Goal: Information Seeking & Learning: Learn about a topic

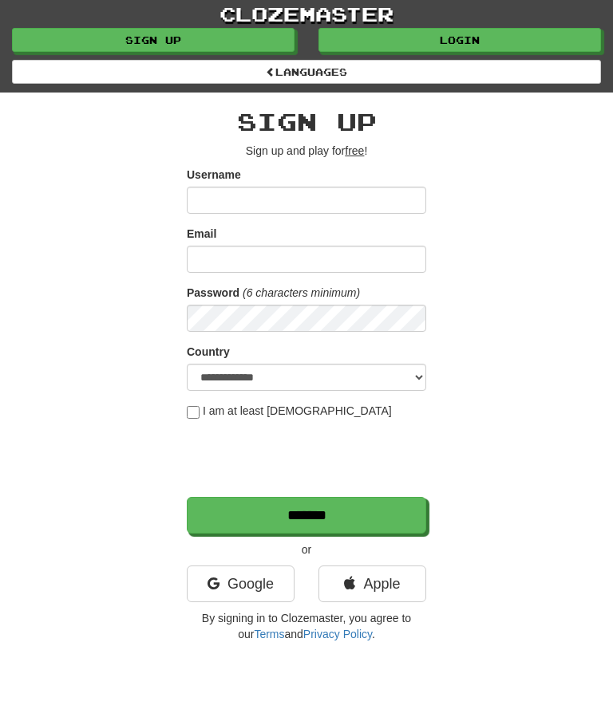
click at [478, 47] on link "Login" at bounding box center [459, 40] width 282 height 24
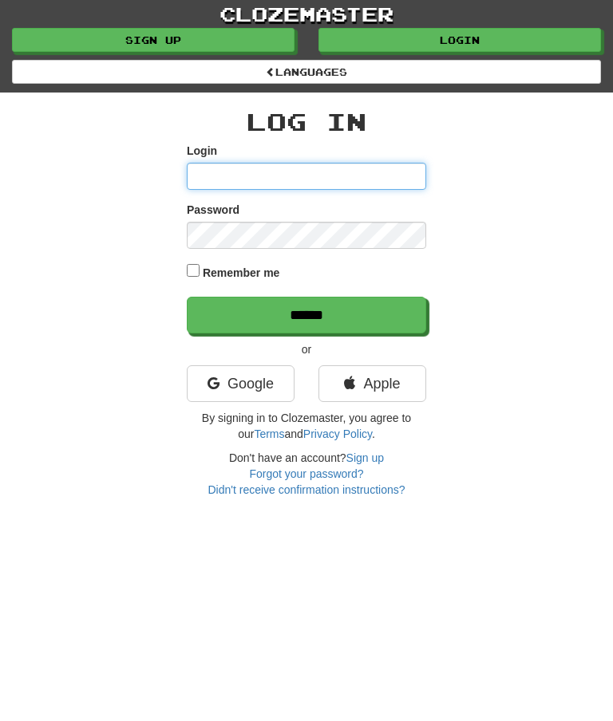
type input "********"
click at [296, 328] on input "******" at bounding box center [306, 315] width 239 height 37
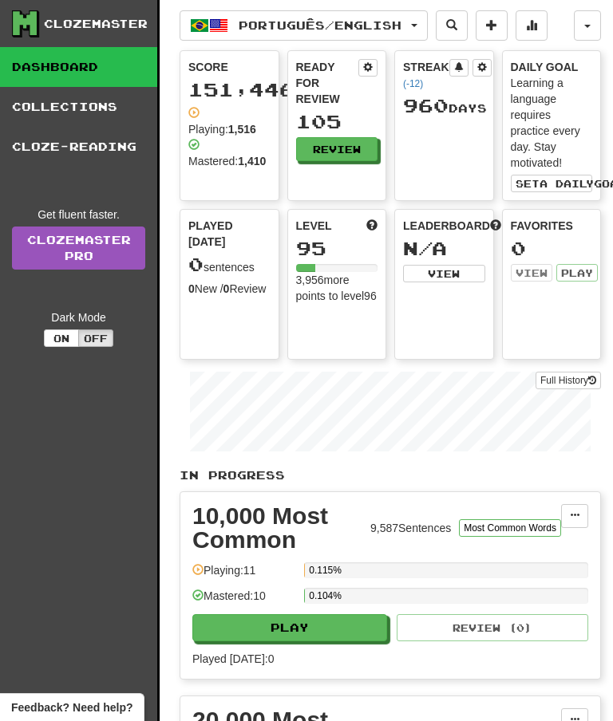
click at [346, 147] on button "Review" at bounding box center [337, 149] width 82 height 24
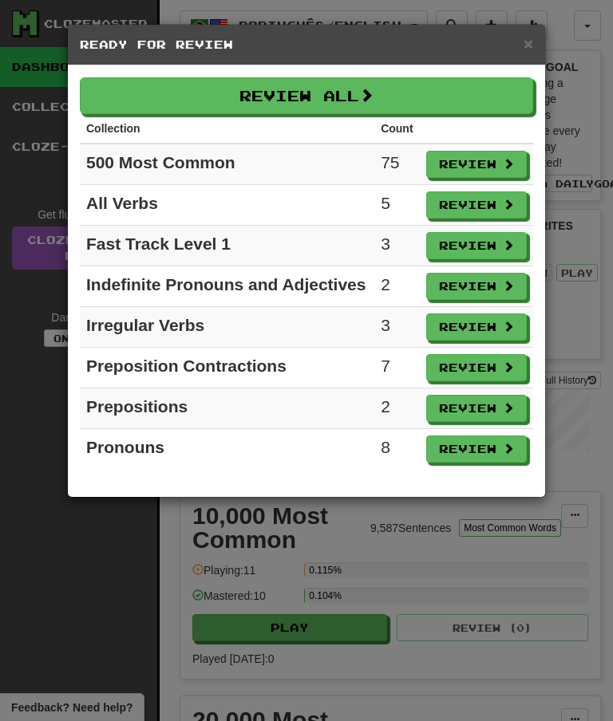
click at [140, 96] on button "Review All" at bounding box center [306, 95] width 453 height 37
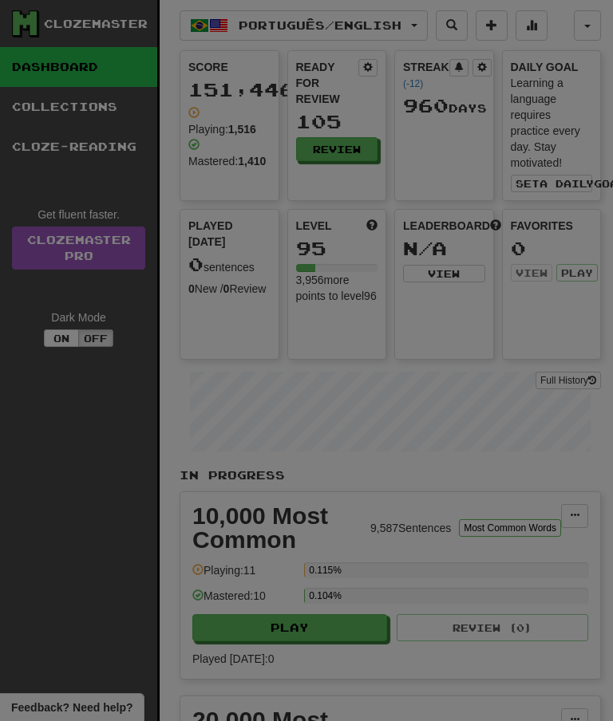
select select "**"
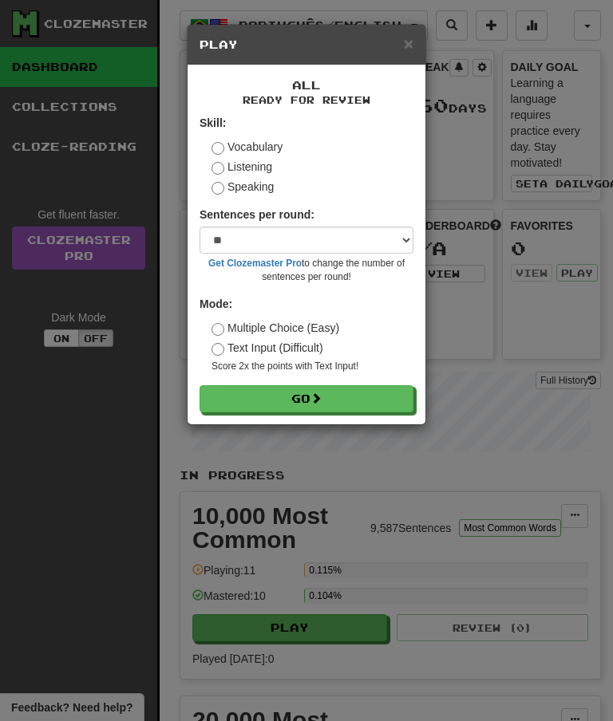
click at [328, 402] on button "Go" at bounding box center [306, 398] width 214 height 27
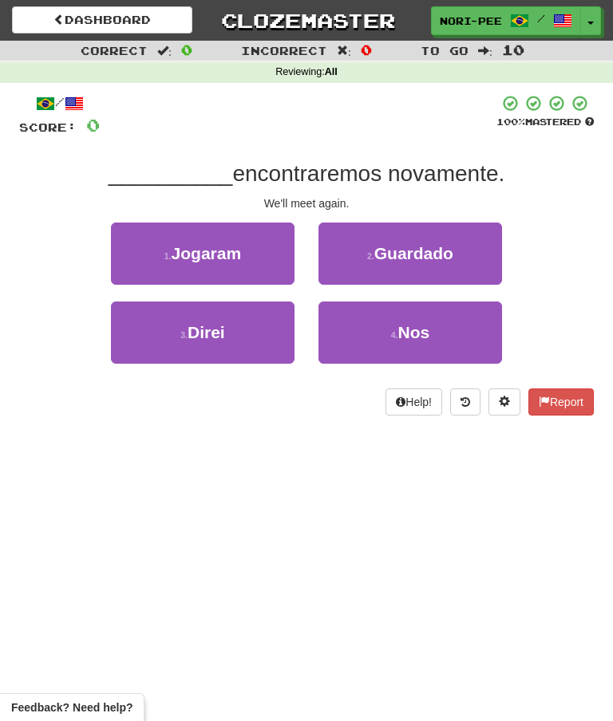
click at [391, 337] on small "4 ." at bounding box center [394, 335] width 7 height 10
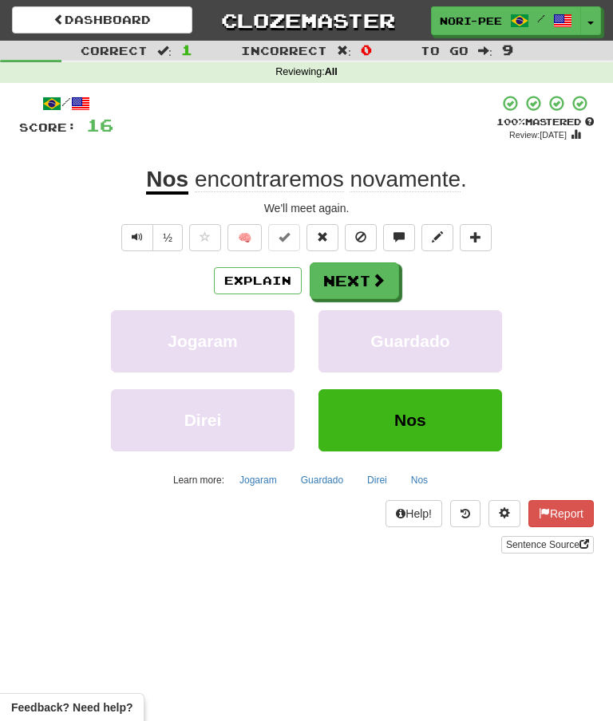
click at [246, 280] on button "Explain" at bounding box center [258, 280] width 88 height 27
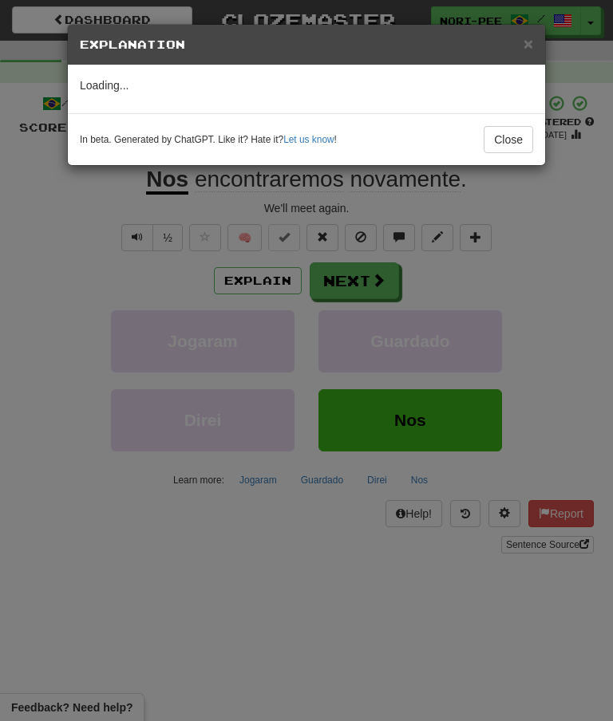
click at [518, 136] on button "Close" at bounding box center [507, 139] width 49 height 27
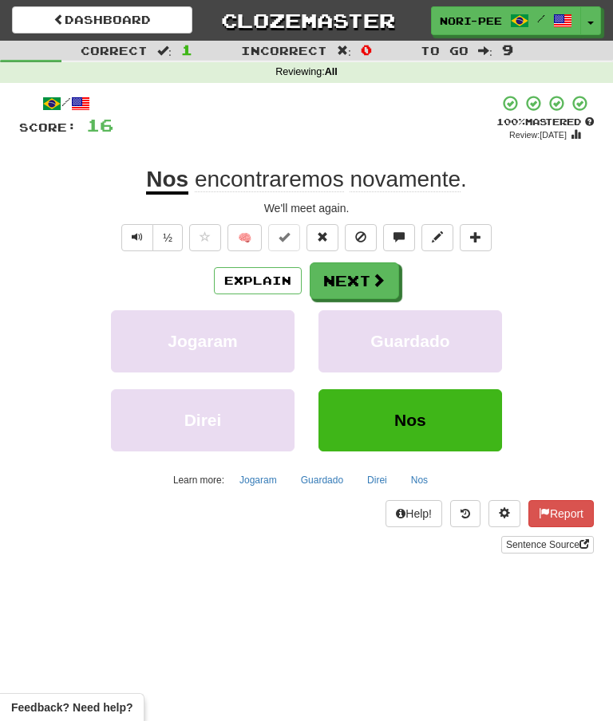
click at [377, 264] on button "Next" at bounding box center [353, 280] width 89 height 37
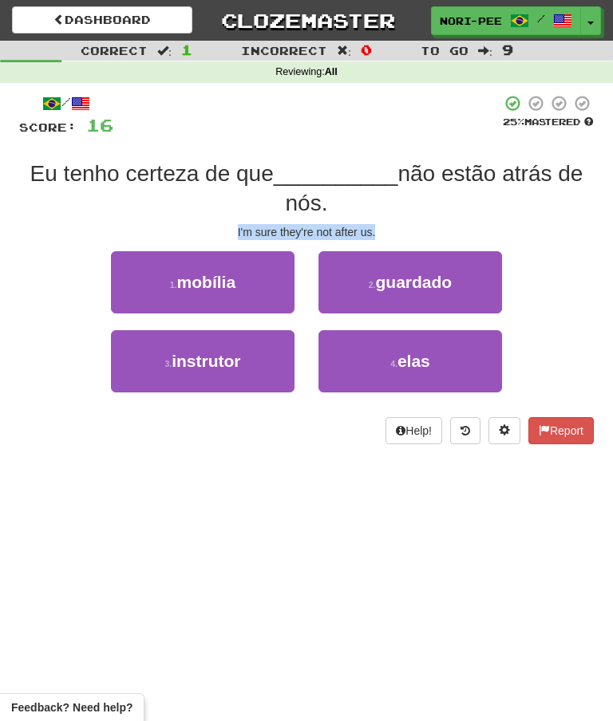
click at [396, 363] on small "4 ." at bounding box center [393, 364] width 7 height 10
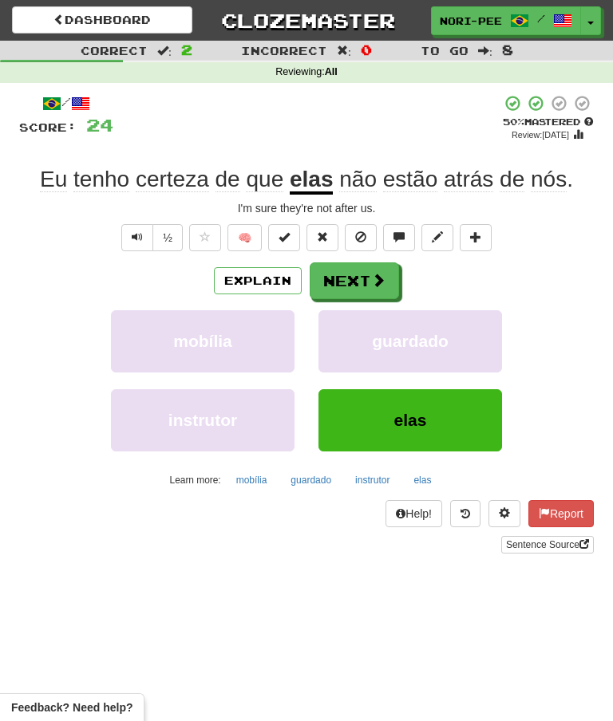
click at [368, 276] on button "Next" at bounding box center [353, 280] width 89 height 37
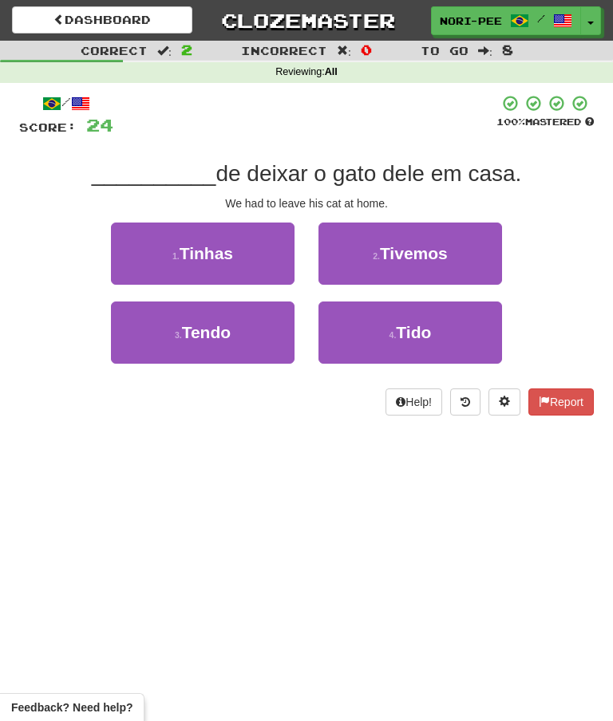
click at [447, 248] on span "Tivemos" at bounding box center [414, 253] width 68 height 18
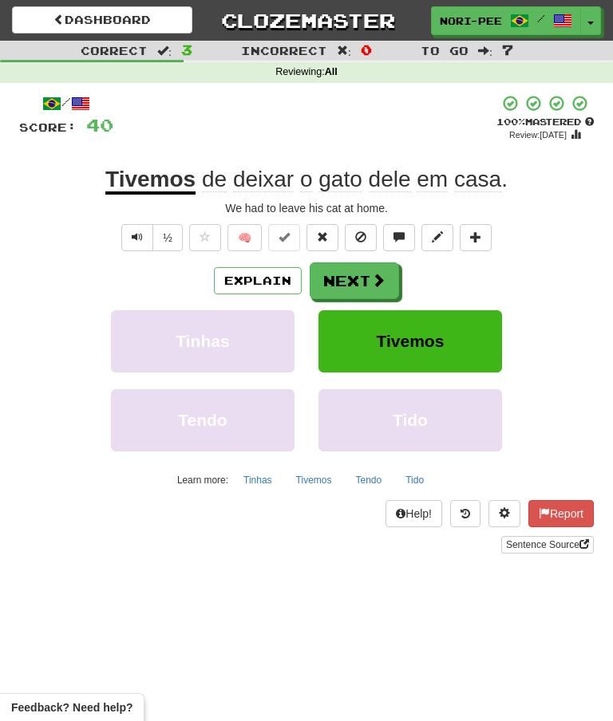
click at [359, 281] on button "Next" at bounding box center [353, 280] width 89 height 37
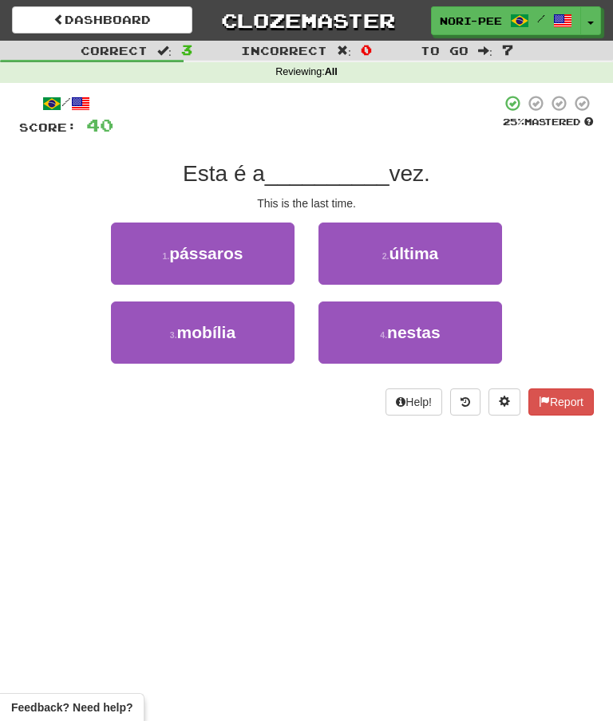
click at [410, 266] on button "2 . última" at bounding box center [409, 254] width 183 height 62
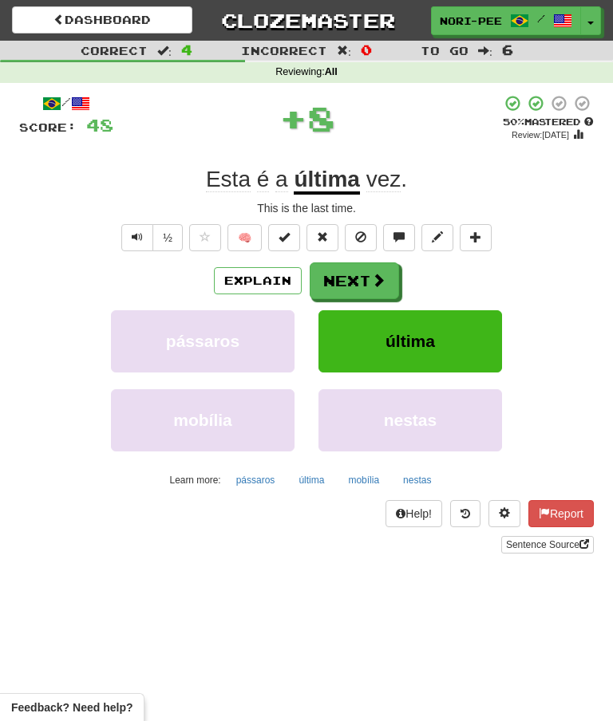
click at [357, 285] on button "Next" at bounding box center [353, 280] width 89 height 37
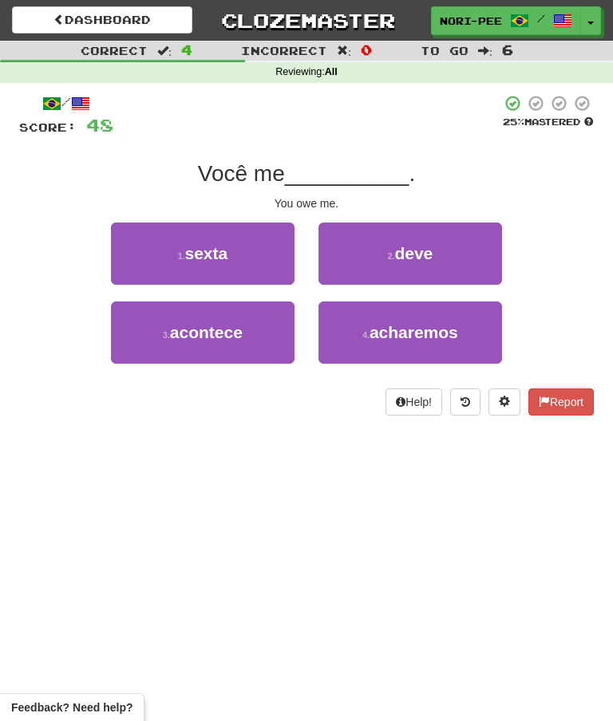
click at [410, 260] on span "deve" at bounding box center [413, 253] width 38 height 18
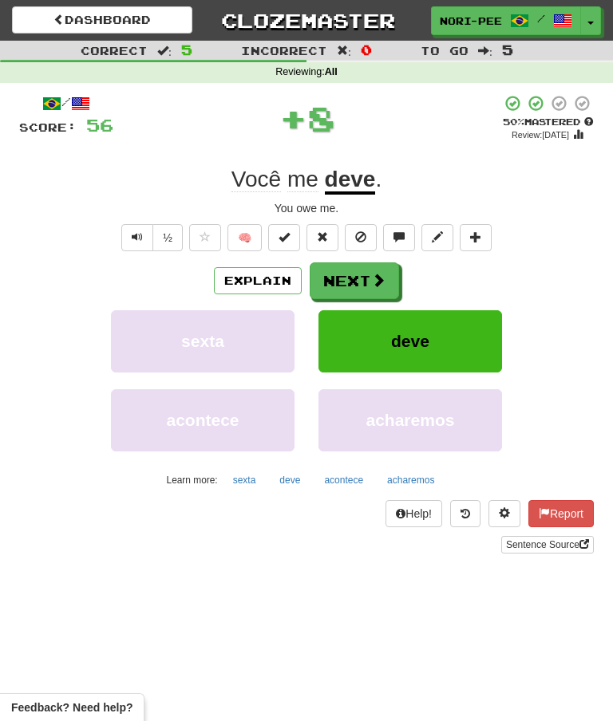
click at [368, 277] on button "Next" at bounding box center [353, 280] width 89 height 37
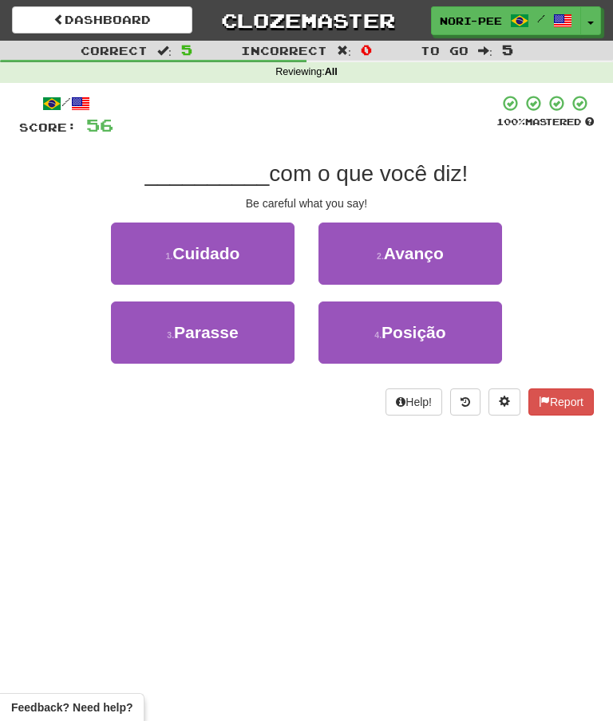
click at [164, 248] on button "1 . Cuidado" at bounding box center [202, 254] width 183 height 62
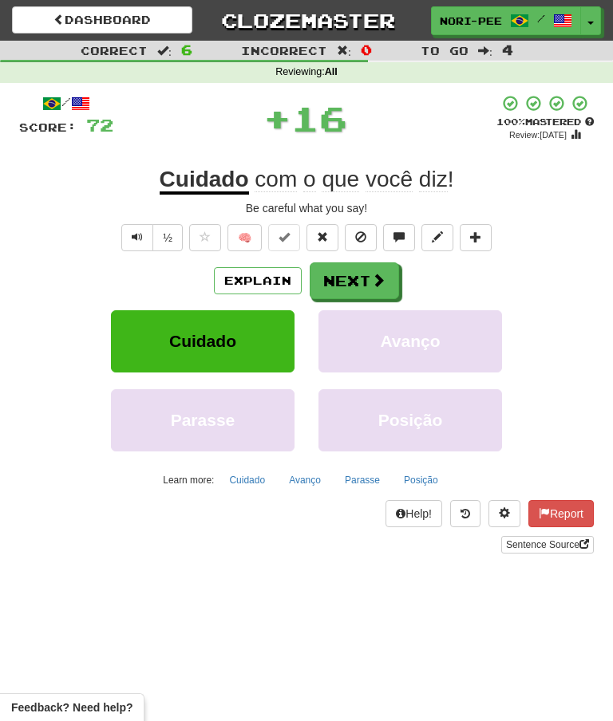
click at [356, 281] on button "Next" at bounding box center [353, 280] width 89 height 37
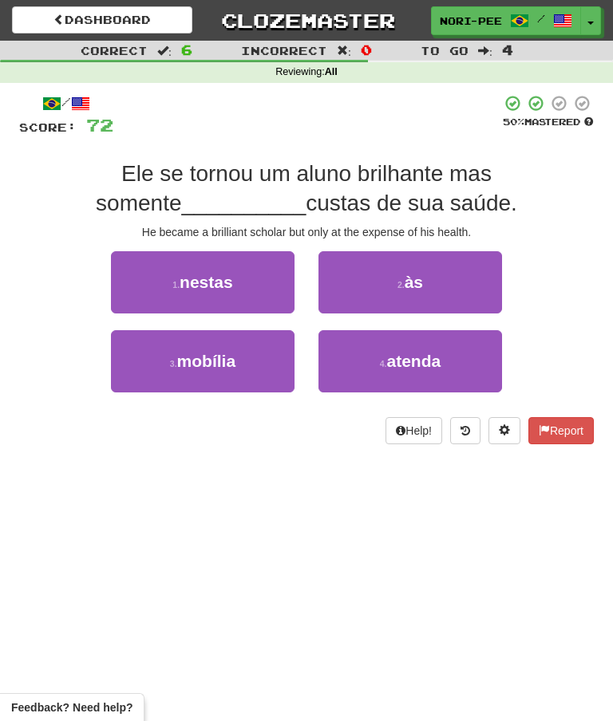
click at [406, 279] on span "às" at bounding box center [413, 282] width 18 height 18
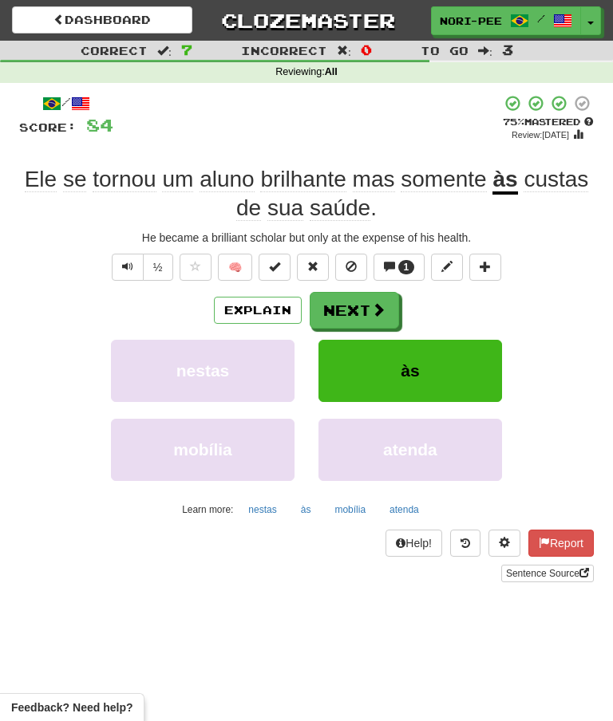
click at [406, 262] on span "1" at bounding box center [407, 267] width 6 height 11
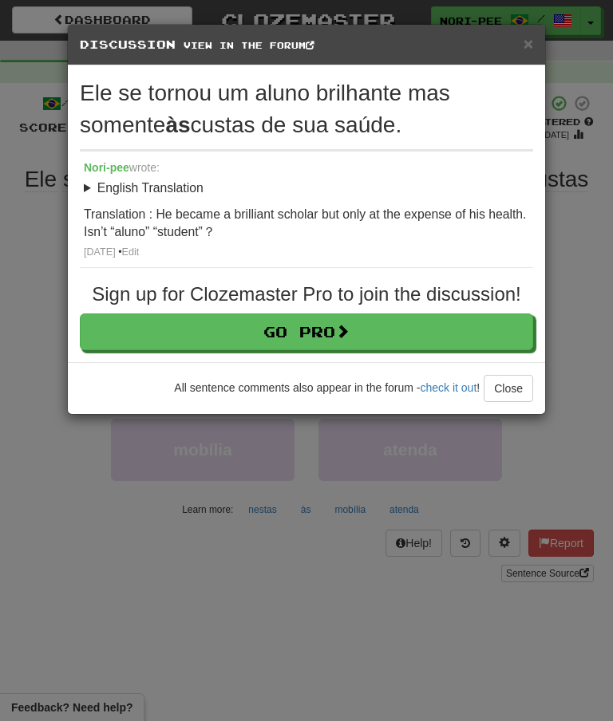
click at [511, 395] on button "Close" at bounding box center [507, 388] width 49 height 27
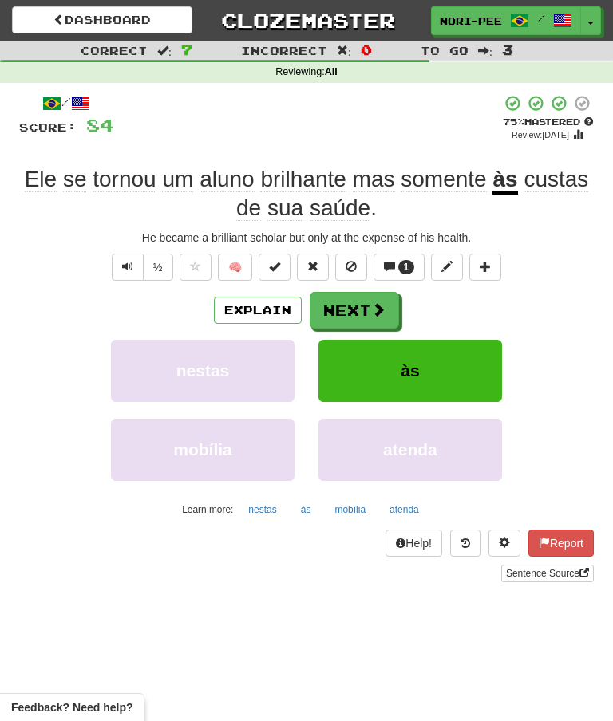
click at [357, 308] on button "Next" at bounding box center [353, 310] width 89 height 37
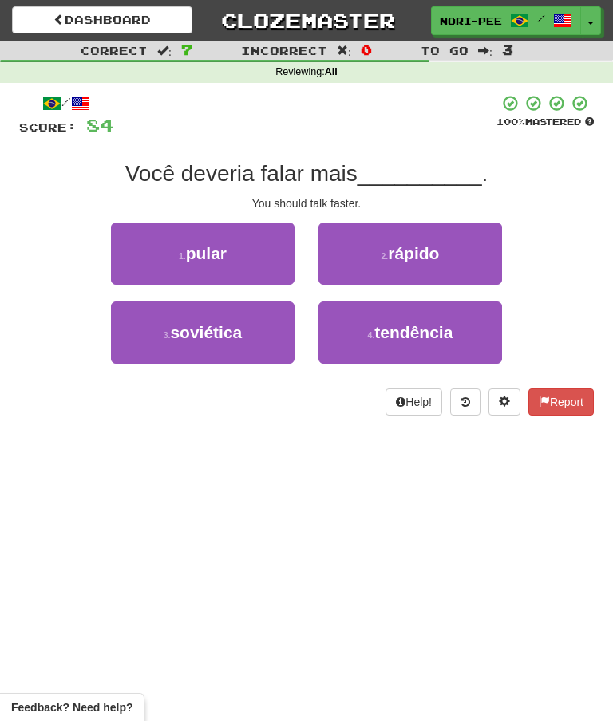
click at [416, 258] on span "rápido" at bounding box center [413, 253] width 51 height 18
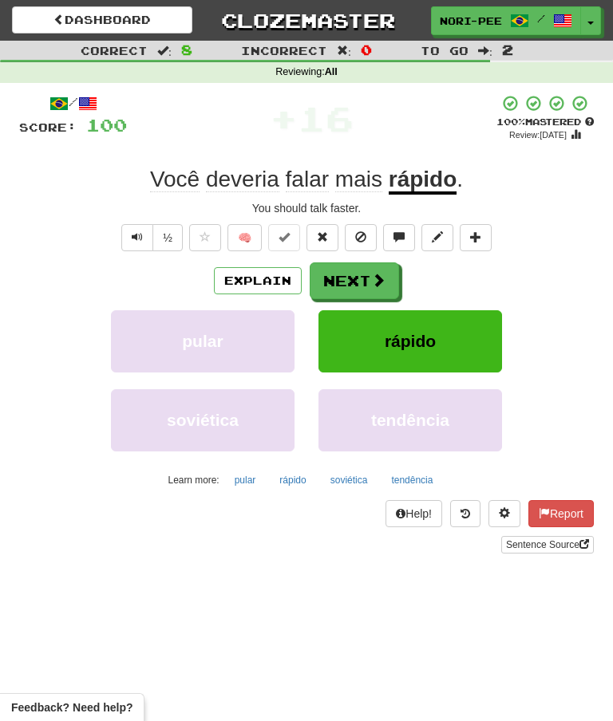
click at [362, 283] on button "Next" at bounding box center [353, 280] width 89 height 37
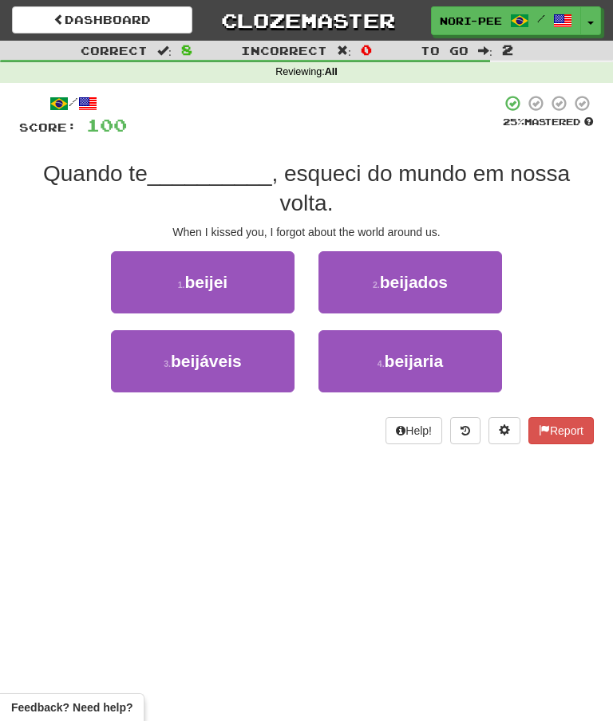
click at [181, 283] on small "1 ." at bounding box center [181, 285] width 7 height 10
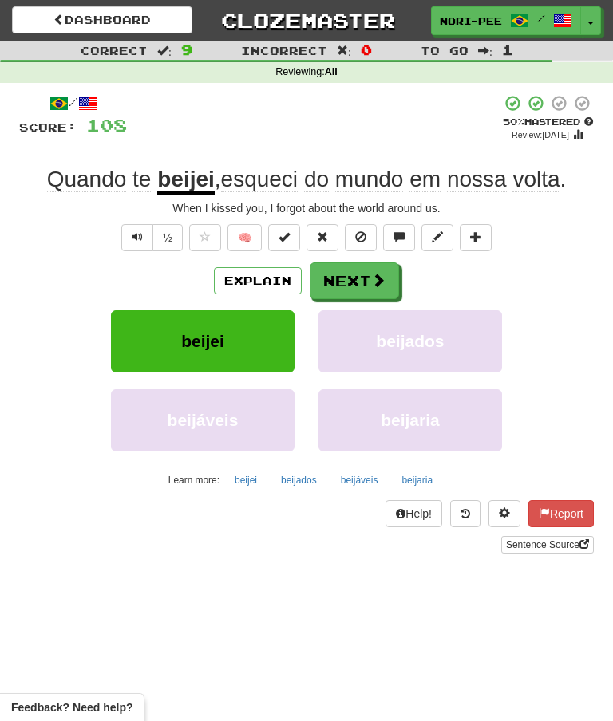
click at [368, 279] on button "Next" at bounding box center [353, 280] width 89 height 37
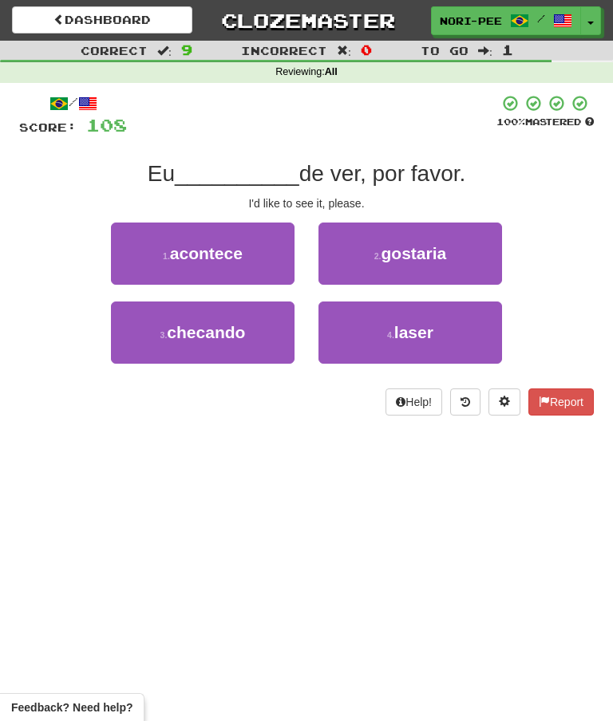
click at [416, 258] on span "gostaria" at bounding box center [412, 253] width 65 height 18
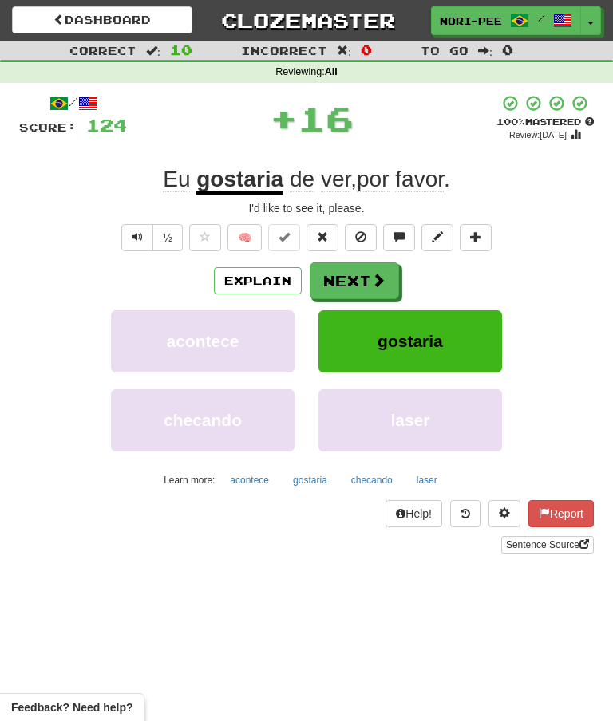
click at [361, 282] on button "Next" at bounding box center [353, 280] width 89 height 37
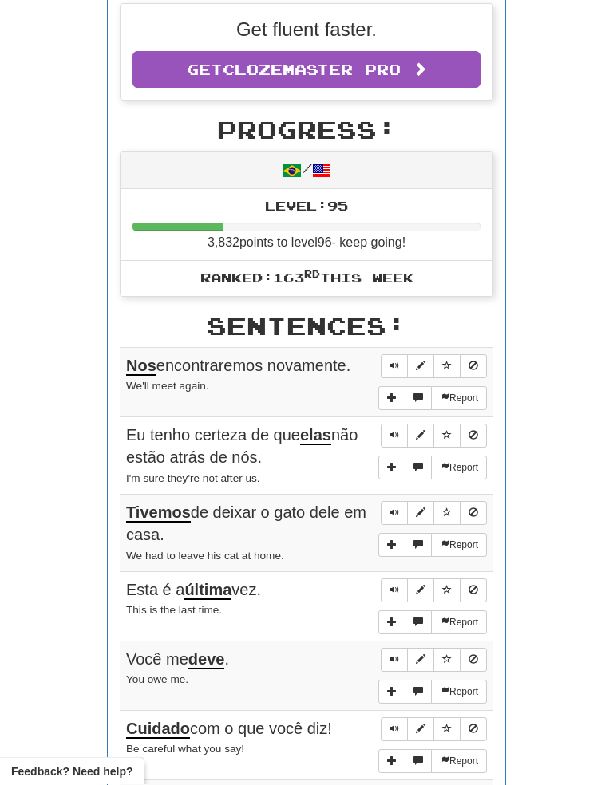
scroll to position [408, 0]
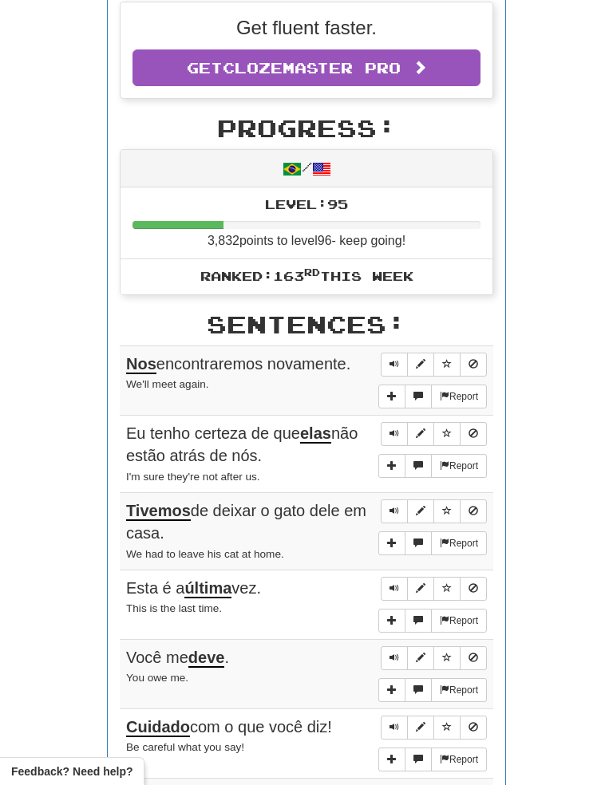
click at [399, 353] on button "Sentence controls" at bounding box center [393, 365] width 27 height 24
click at [573, 316] on div "Round Results Stats: Score: + 124 Time: 1 : 39 New: 0 Review: 10 Correct: 10 In…" at bounding box center [306, 474] width 574 height 1370
click at [388, 355] on button "Sentence controls" at bounding box center [393, 365] width 27 height 24
click at [554, 332] on div "Round Results Stats: Score: + 124 Time: 1 : 39 New: 0 Review: 10 Correct: 10 In…" at bounding box center [306, 474] width 574 height 1370
click at [393, 359] on span "Sentence controls" at bounding box center [394, 364] width 10 height 10
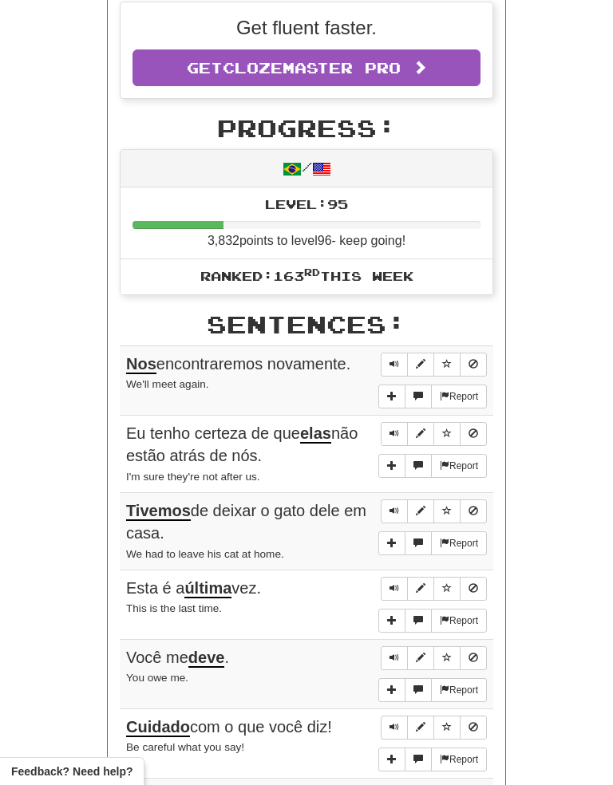
click at [580, 325] on div "Round Results Stats: Score: + 124 Time: 1 : 39 New: 0 Review: 10 Correct: 10 In…" at bounding box center [306, 474] width 574 height 1370
click at [399, 353] on button "Sentence controls" at bounding box center [393, 365] width 27 height 24
click at [390, 427] on button "Sentence controls" at bounding box center [393, 434] width 27 height 24
click at [559, 366] on div "Round Results Stats: Score: + 124 Time: 1 : 39 New: 0 Review: 10 Correct: 10 In…" at bounding box center [306, 474] width 574 height 1370
click at [402, 423] on button "Sentence controls" at bounding box center [393, 434] width 27 height 24
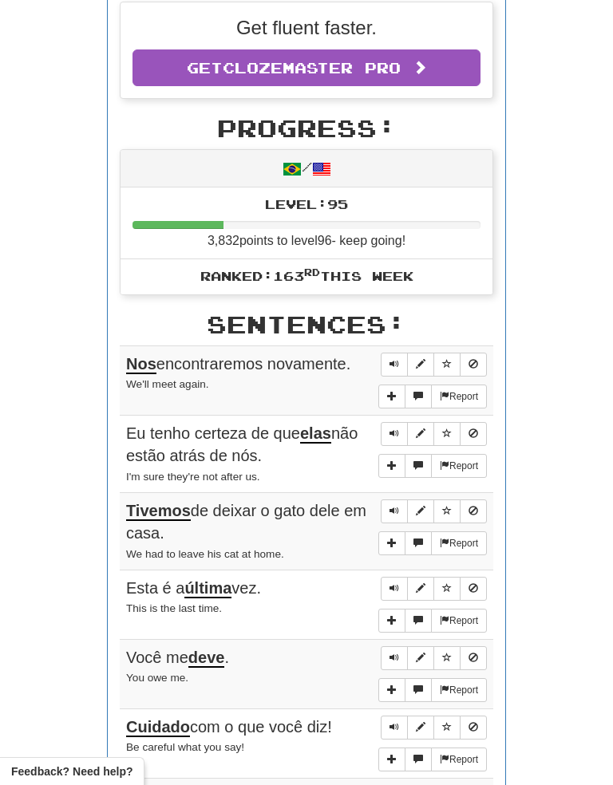
click at [400, 502] on button "Sentence controls" at bounding box center [393, 511] width 27 height 24
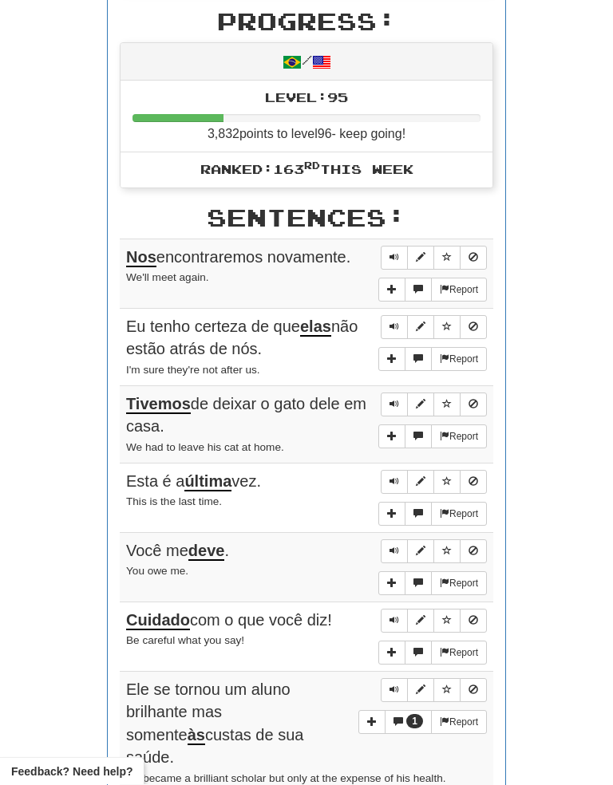
scroll to position [516, 0]
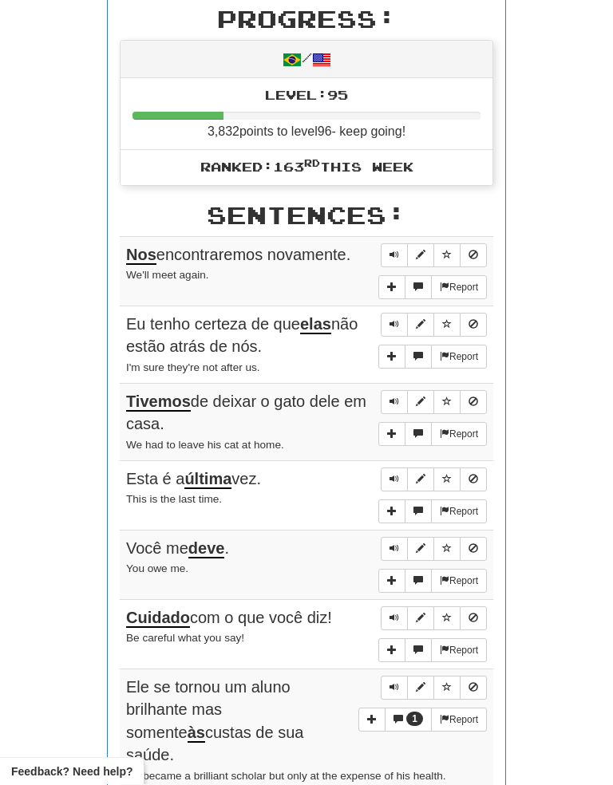
click at [549, 353] on div "Round Results Stats: Score: + 124 Time: 1 : 39 New: 0 Review: 10 Correct: 10 In…" at bounding box center [306, 366] width 574 height 1370
click at [397, 396] on button "Sentence controls" at bounding box center [393, 402] width 27 height 24
click at [398, 469] on button "Sentence controls" at bounding box center [393, 479] width 27 height 24
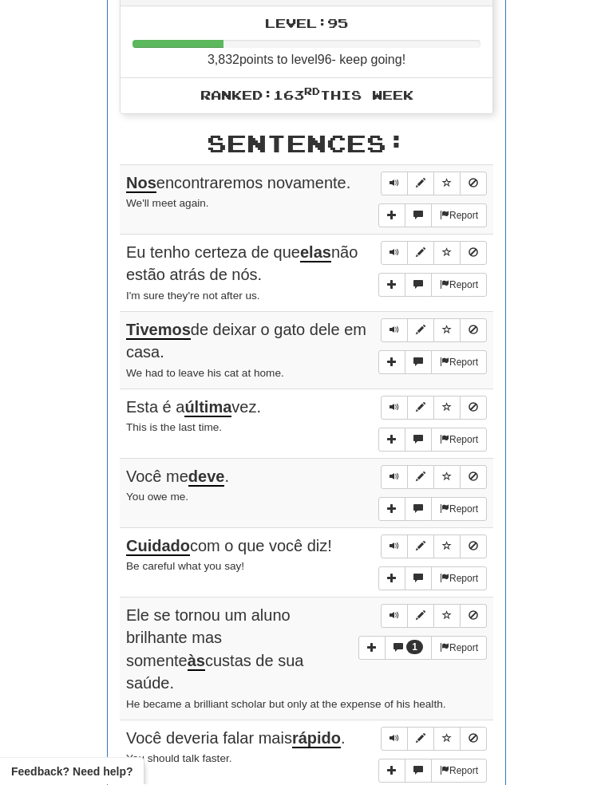
scroll to position [591, 0]
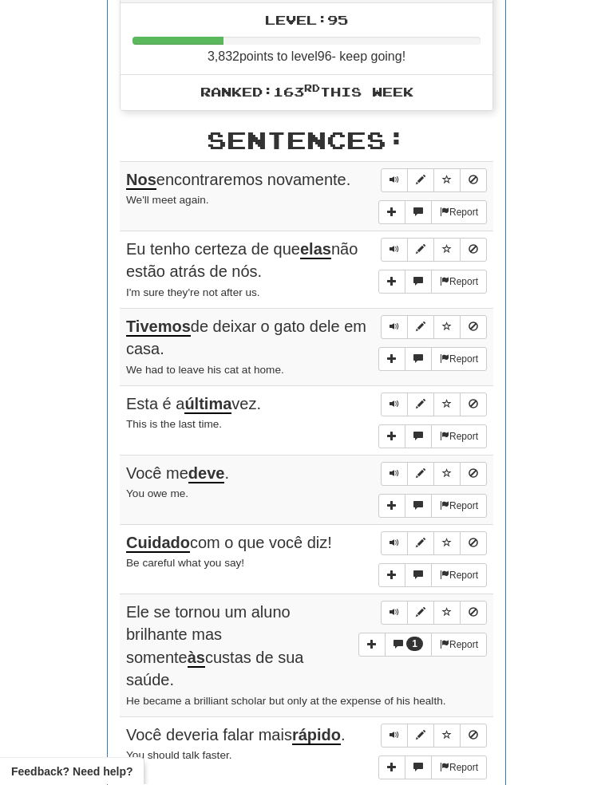
click at [558, 355] on div "Round Results Stats: Score: + 124 Time: 1 : 39 New: 0 Review: 10 Correct: 10 In…" at bounding box center [306, 291] width 574 height 1370
click at [403, 392] on button "Sentence controls" at bounding box center [393, 404] width 27 height 24
click at [396, 463] on button "Sentence controls" at bounding box center [393, 474] width 27 height 24
click at [573, 449] on div "Round Results Stats: Score: + 124 Time: 1 : 39 New: 0 Review: 10 Correct: 10 In…" at bounding box center [306, 290] width 574 height 1370
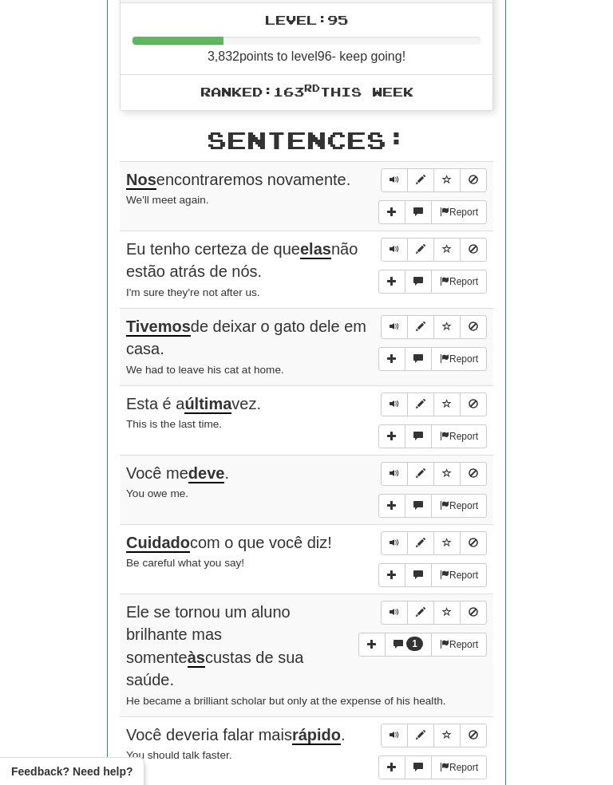
click at [402, 462] on button "Sentence controls" at bounding box center [393, 474] width 27 height 24
click at [558, 415] on div "Round Results Stats: Score: + 124 Time: 1 : 39 New: 0 Review: 10 Correct: 10 In…" at bounding box center [306, 290] width 574 height 1370
click at [398, 468] on span "Sentence controls" at bounding box center [394, 473] width 10 height 10
click at [400, 531] on button "Sentence controls" at bounding box center [393, 543] width 27 height 24
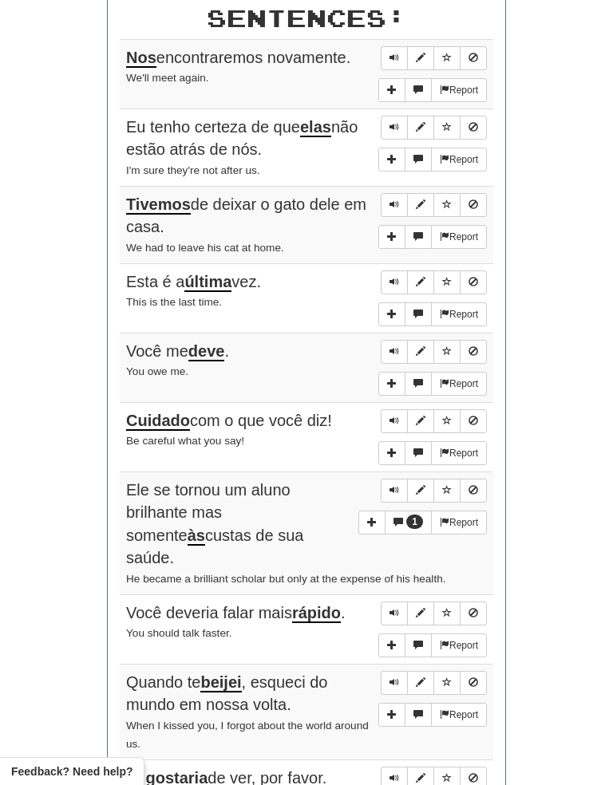
scroll to position [715, 0]
click at [543, 372] on div "Round Results Stats: Score: + 124 Time: 1 : 39 New: 0 Review: 10 Correct: 10 In…" at bounding box center [306, 167] width 574 height 1370
click at [389, 415] on button "Sentence controls" at bounding box center [393, 420] width 27 height 24
click at [399, 479] on button "Sentence controls" at bounding box center [393, 490] width 27 height 24
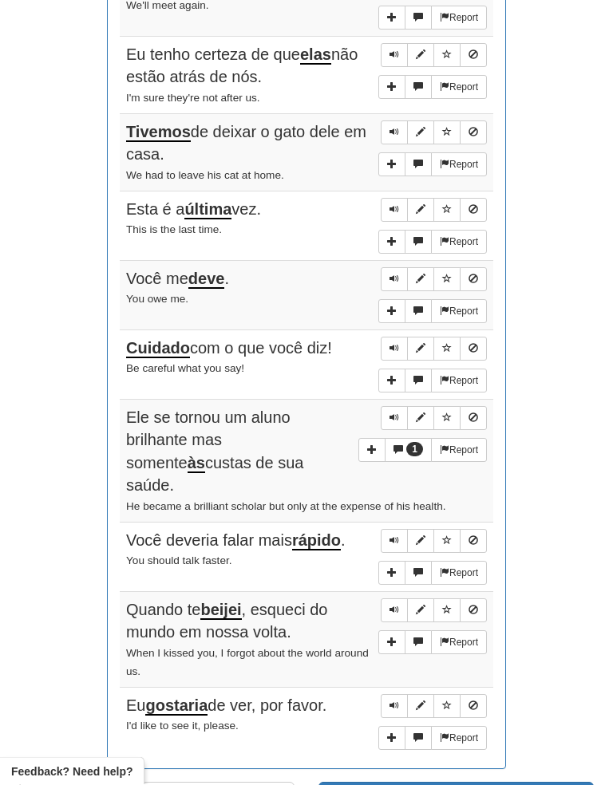
scroll to position [786, 0]
click at [542, 356] on div "Round Results Stats: Score: + 124 Time: 1 : 39 New: 0 Review: 10 Correct: 10 In…" at bounding box center [306, 96] width 574 height 1370
click at [398, 412] on span "Sentence controls" at bounding box center [394, 417] width 10 height 10
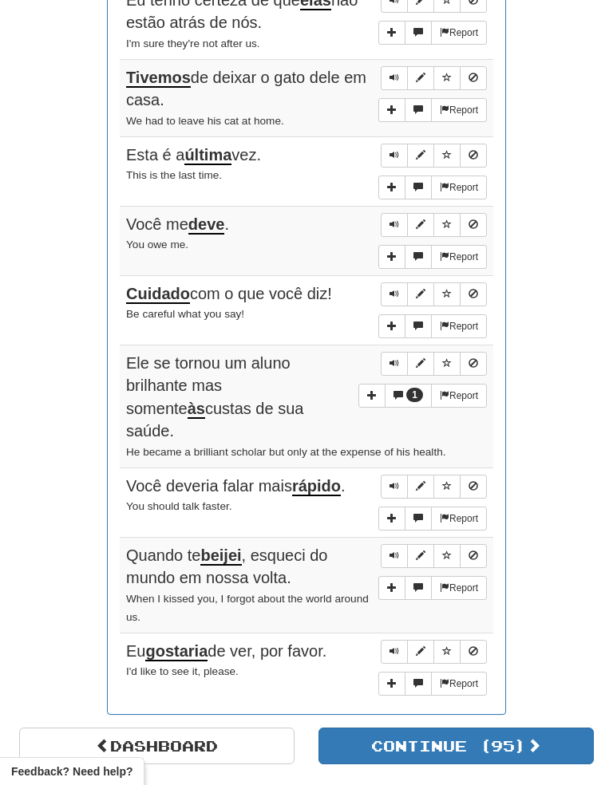
scroll to position [845, 0]
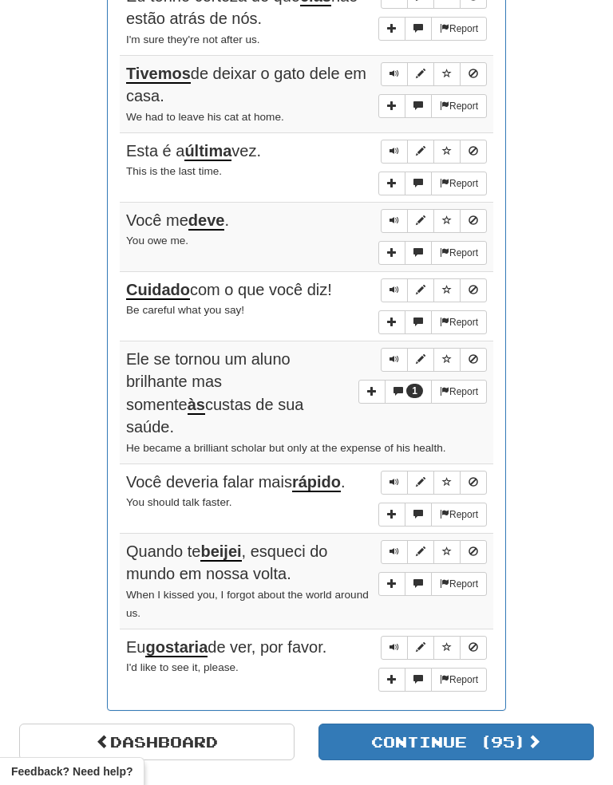
click at [396, 471] on button "Sentence controls" at bounding box center [393, 483] width 27 height 24
click at [567, 408] on div "Round Results Stats: Score: + 124 Time: 1 : 39 New: 0 Review: 10 Correct: 10 In…" at bounding box center [306, 37] width 574 height 1370
click at [400, 471] on button "Sentence controls" at bounding box center [393, 483] width 27 height 24
click at [400, 540] on button "Sentence controls" at bounding box center [393, 552] width 27 height 24
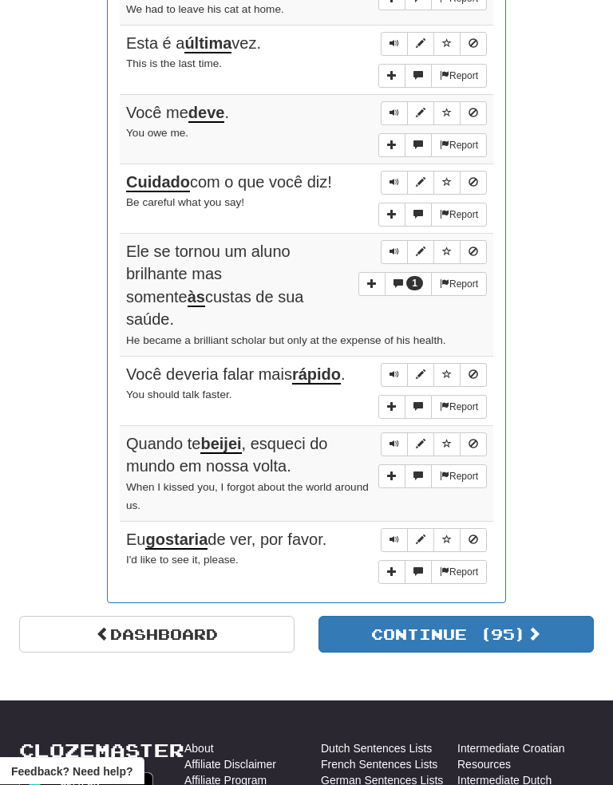
scroll to position [954, 0]
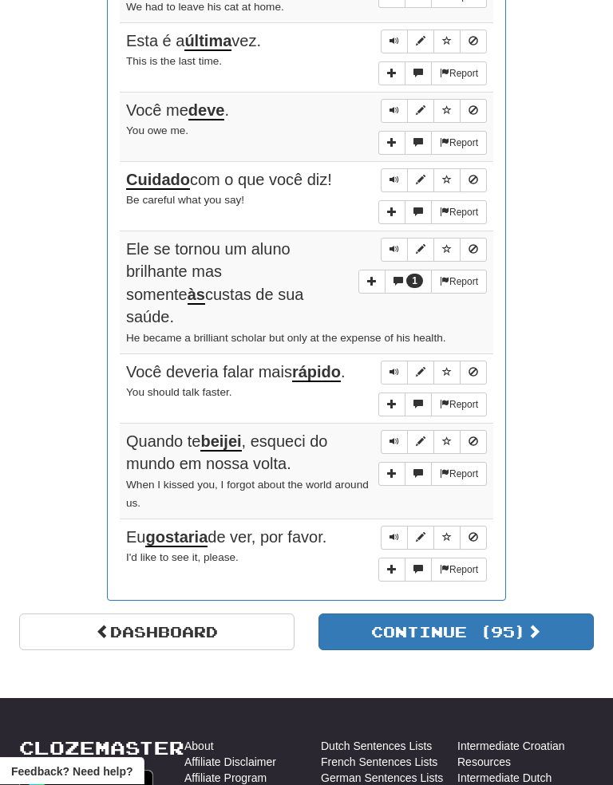
click at [398, 431] on button "Sentence controls" at bounding box center [393, 443] width 27 height 24
click at [400, 430] on button "Sentence controls" at bounding box center [393, 442] width 27 height 24
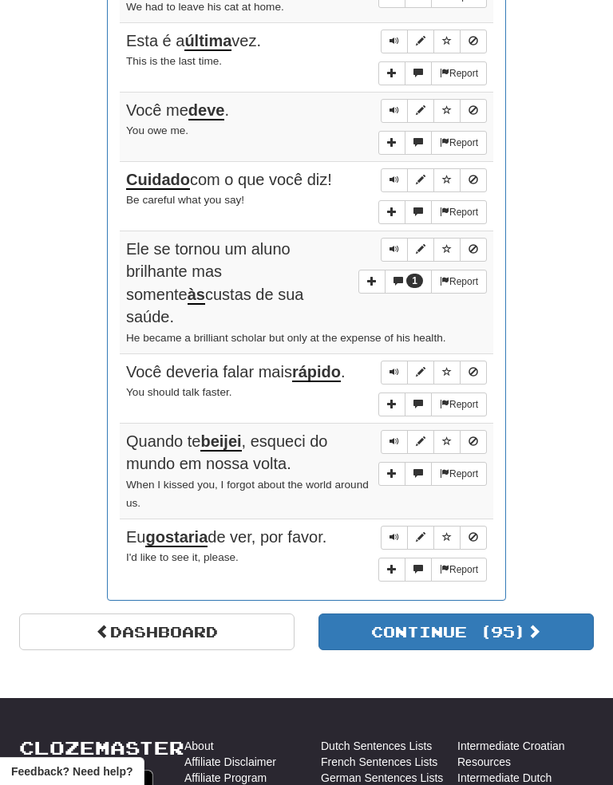
click at [402, 430] on button "Sentence controls" at bounding box center [393, 442] width 27 height 24
click at [400, 526] on button "Sentence controls" at bounding box center [393, 538] width 27 height 24
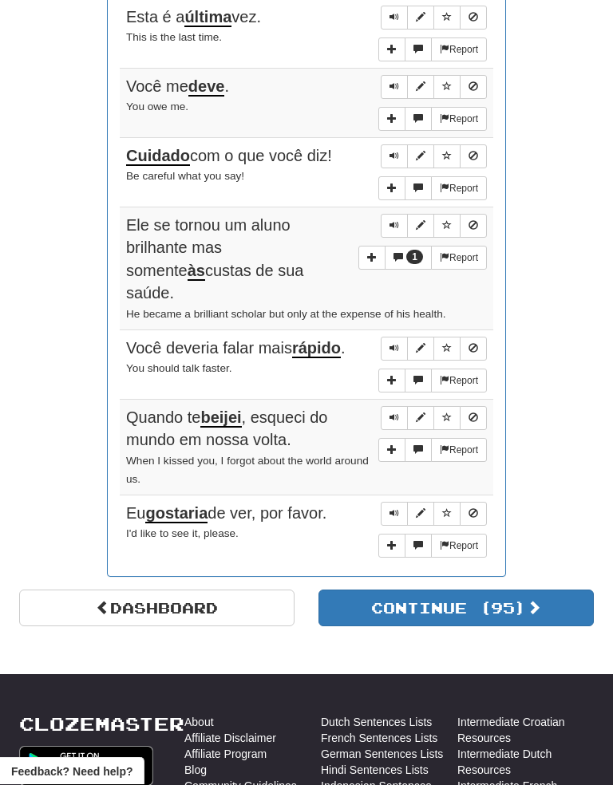
scroll to position [980, 0]
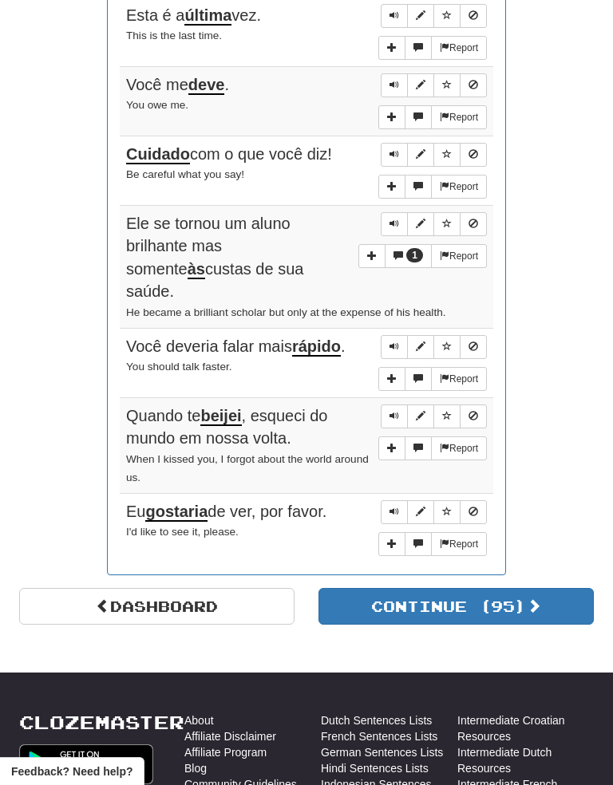
click at [396, 500] on button "Sentence controls" at bounding box center [393, 512] width 27 height 24
click at [399, 500] on button "Sentence controls" at bounding box center [393, 512] width 27 height 24
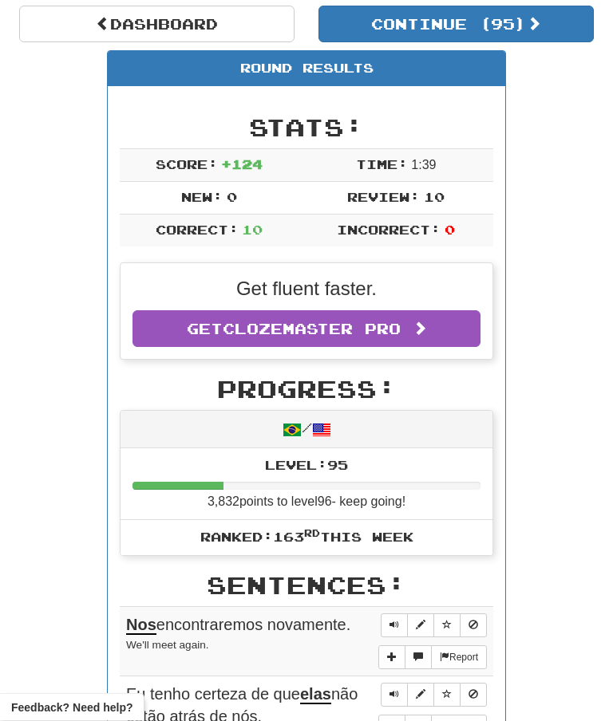
scroll to position [0, 0]
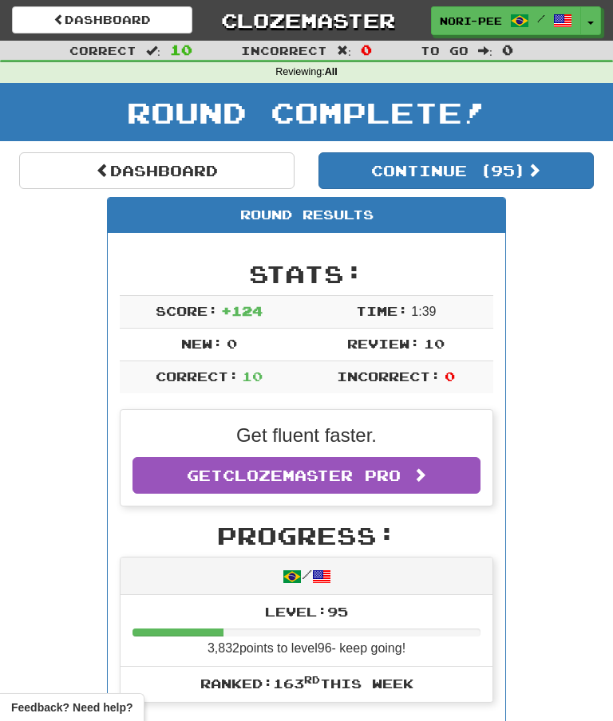
click at [598, 11] on button "Toggle Dropdown" at bounding box center [590, 20] width 21 height 29
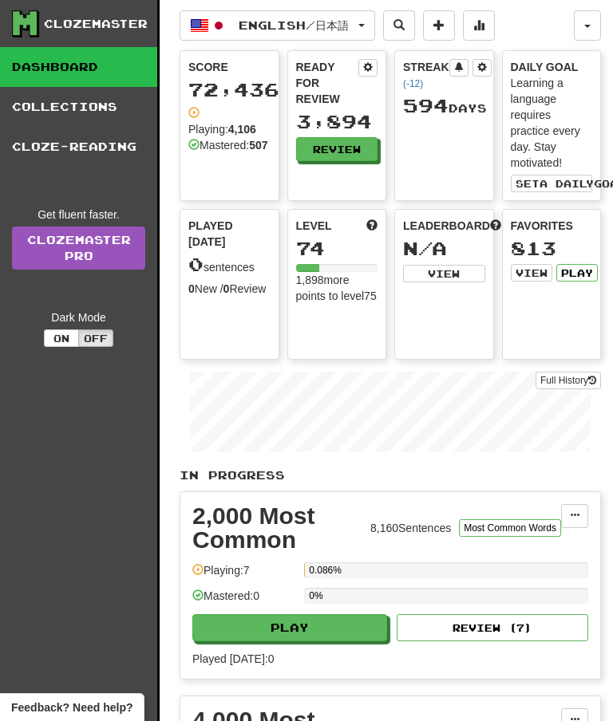
click at [56, 104] on link "Collections" at bounding box center [78, 107] width 157 height 40
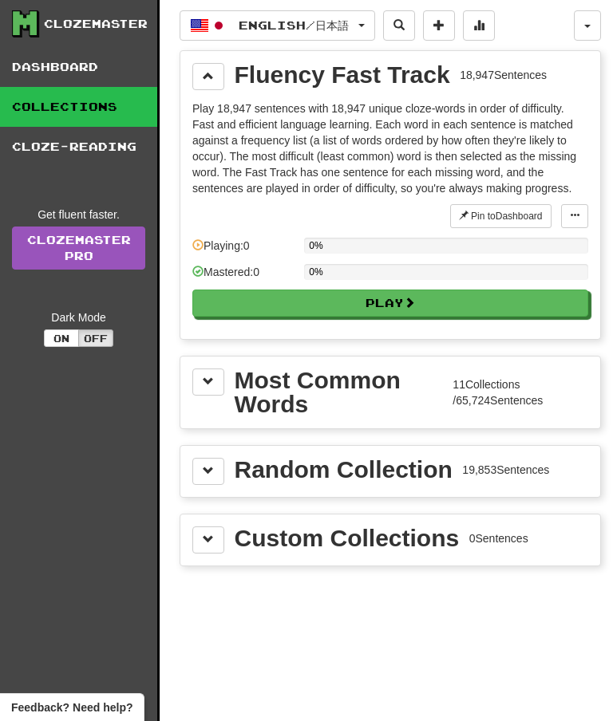
click at [211, 83] on button at bounding box center [208, 76] width 32 height 27
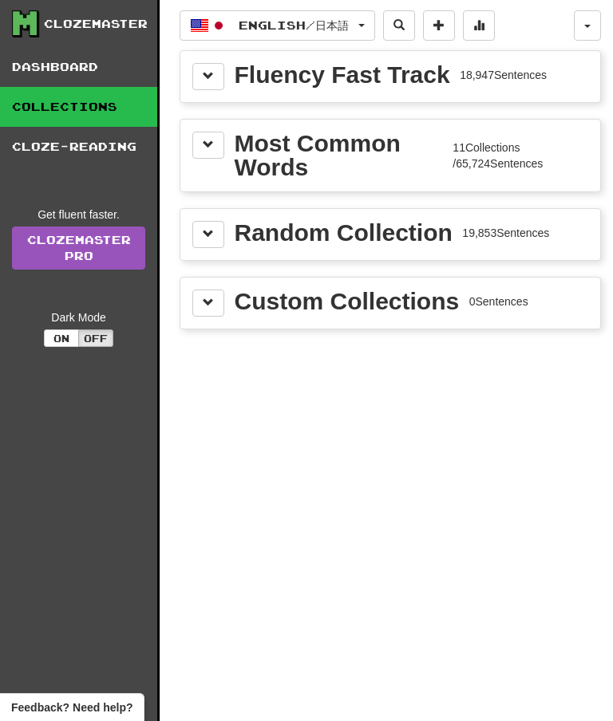
click at [211, 141] on span at bounding box center [208, 144] width 11 height 11
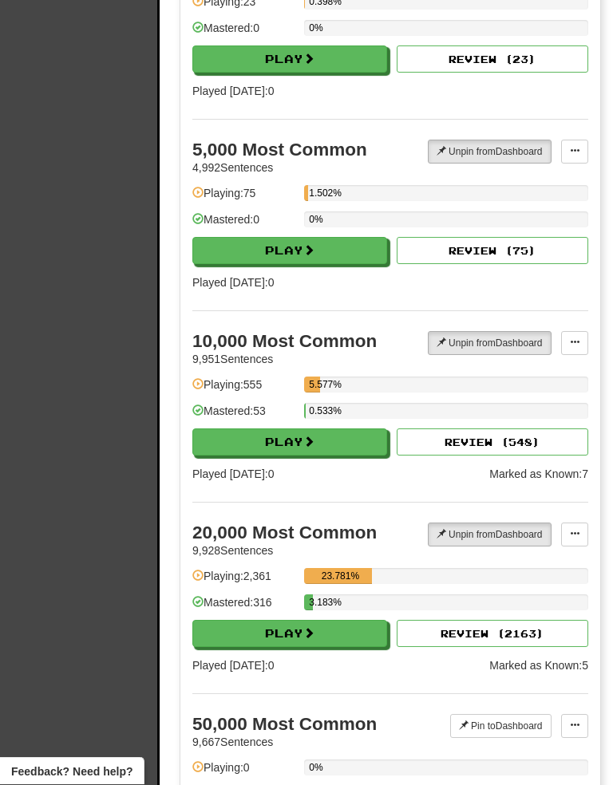
click at [344, 639] on button "Play" at bounding box center [289, 634] width 195 height 27
select select "**"
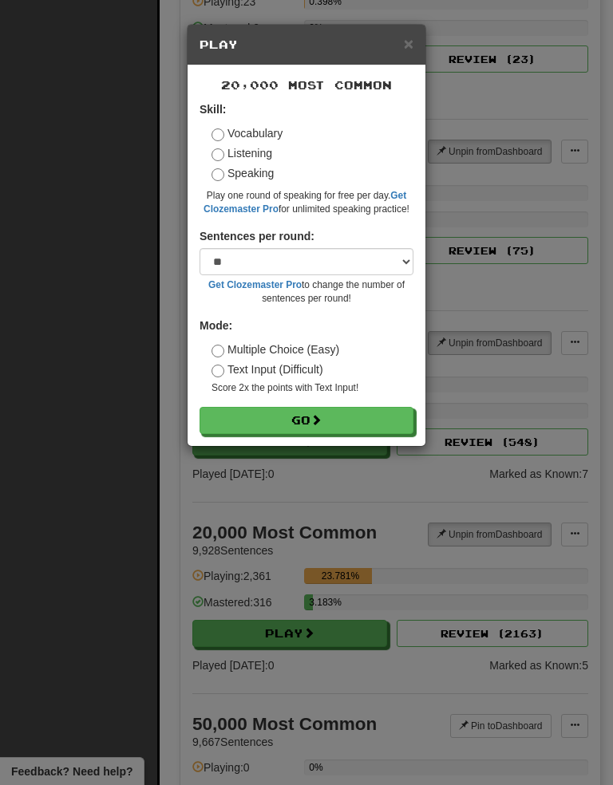
click at [293, 428] on button "Go" at bounding box center [306, 420] width 214 height 27
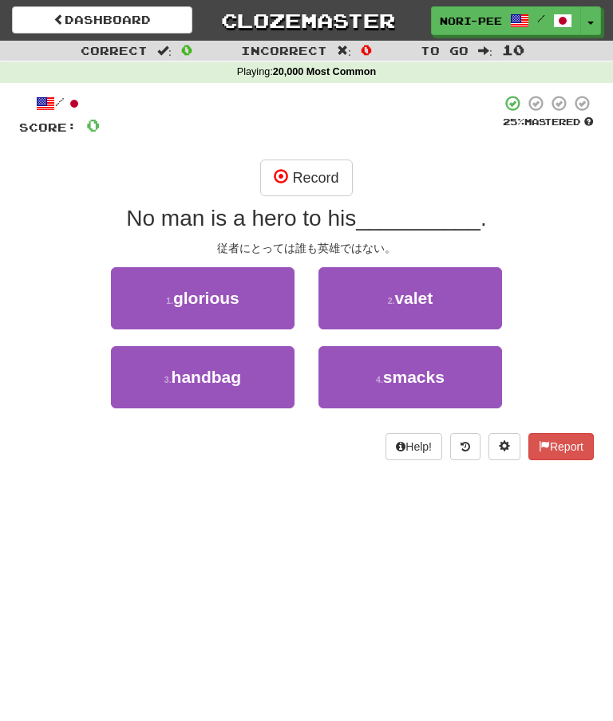
click at [328, 193] on button "Record" at bounding box center [306, 178] width 92 height 37
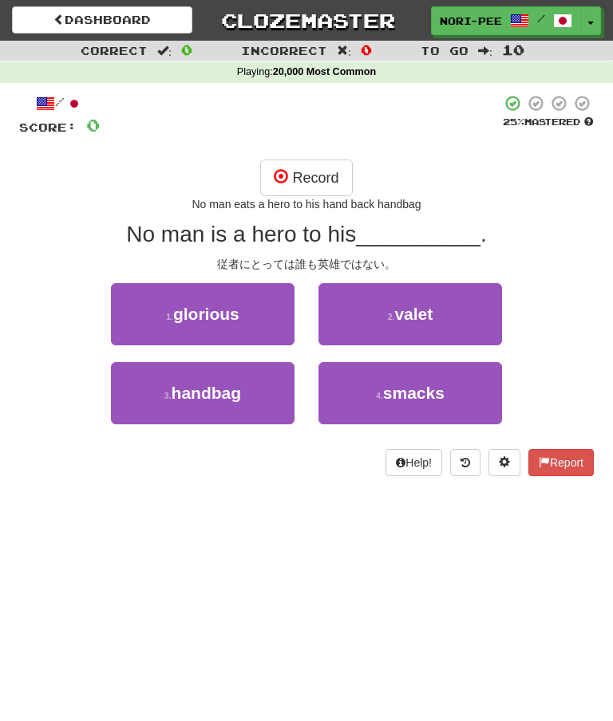
click at [301, 179] on button "Record" at bounding box center [306, 178] width 92 height 37
click at [323, 191] on button "Record" at bounding box center [306, 178] width 92 height 37
click at [309, 183] on button "Record" at bounding box center [306, 178] width 92 height 37
click at [302, 175] on button "Record" at bounding box center [306, 178] width 92 height 37
click at [120, 16] on link "Dashboard" at bounding box center [102, 19] width 180 height 27
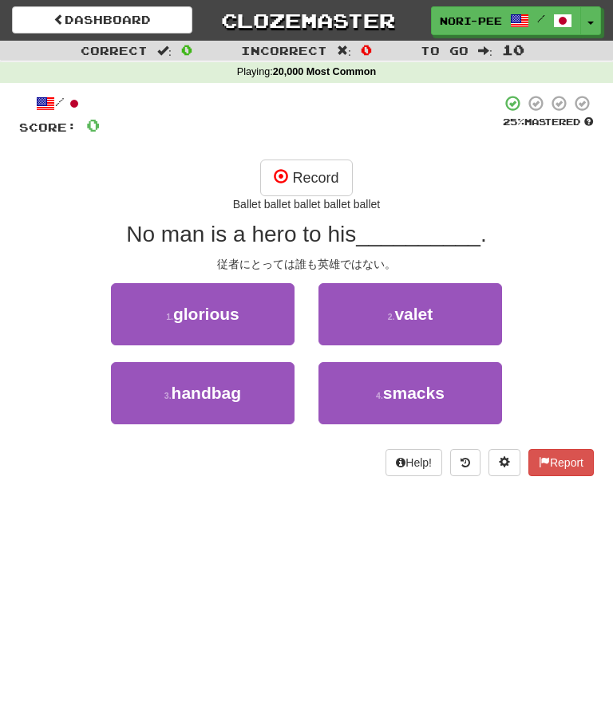
click at [316, 175] on button "Record" at bounding box center [306, 178] width 92 height 37
click at [311, 172] on button "Record" at bounding box center [306, 178] width 92 height 37
click at [320, 168] on button "Record" at bounding box center [306, 178] width 92 height 37
click at [303, 183] on button "Record" at bounding box center [306, 178] width 92 height 37
click at [389, 312] on small "2 ." at bounding box center [391, 317] width 7 height 10
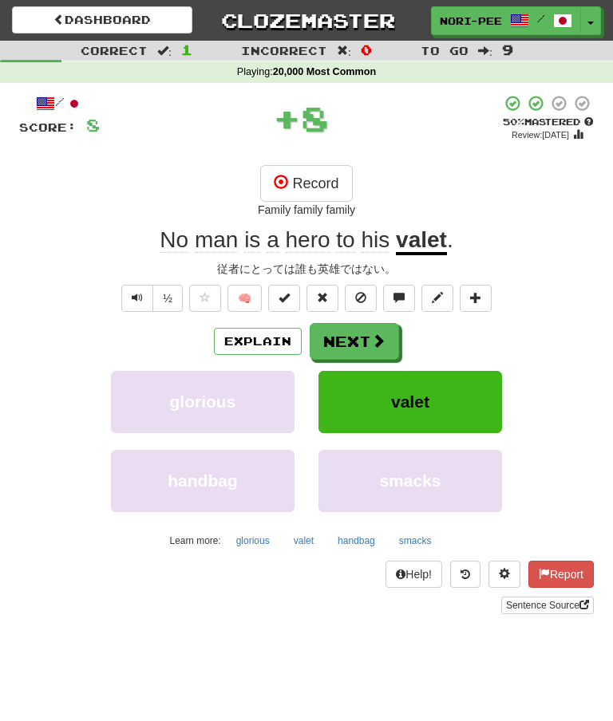
click at [306, 179] on button "Record" at bounding box center [306, 183] width 92 height 37
click at [353, 335] on button "Next" at bounding box center [353, 341] width 89 height 37
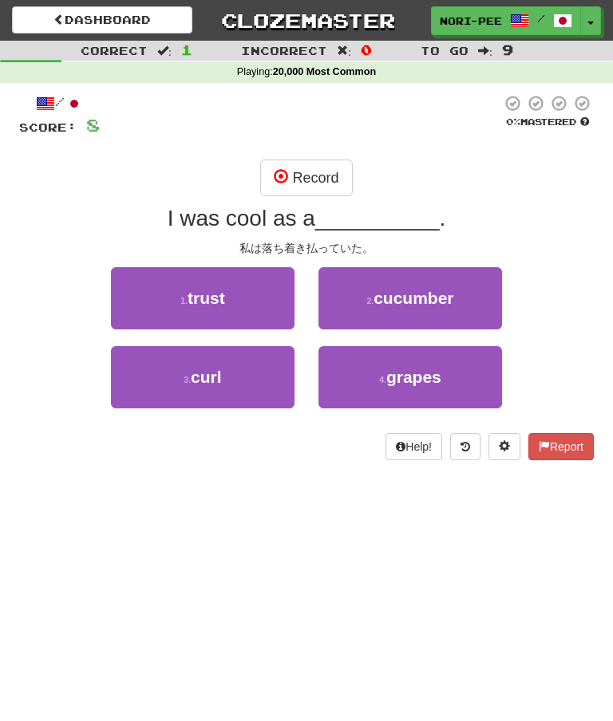
click at [298, 167] on button "Record" at bounding box center [306, 178] width 92 height 37
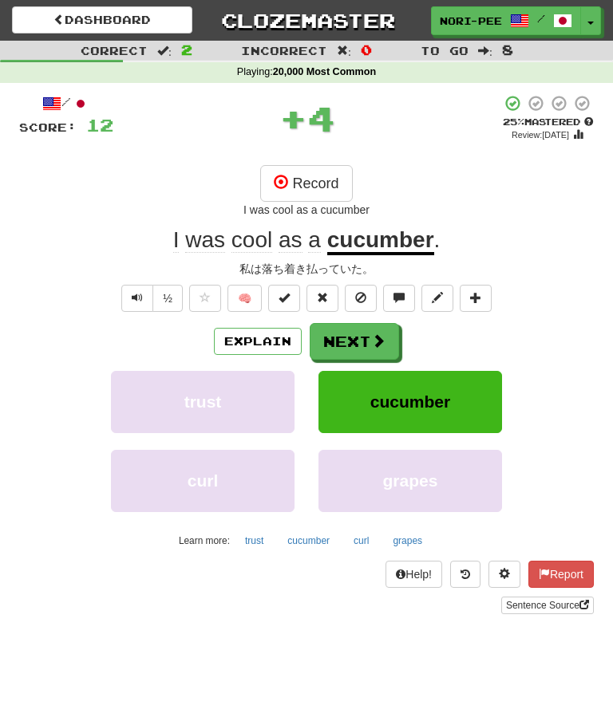
click at [357, 330] on button "Next" at bounding box center [353, 341] width 89 height 37
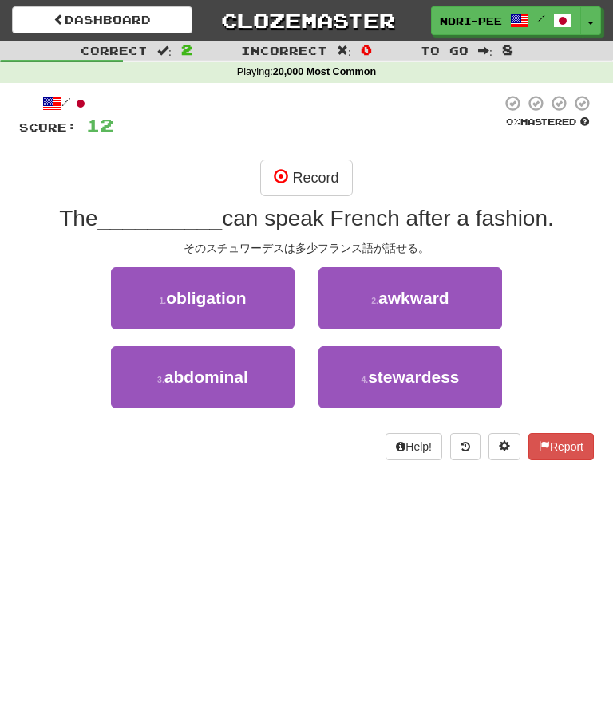
click at [309, 172] on button "Record" at bounding box center [306, 178] width 92 height 37
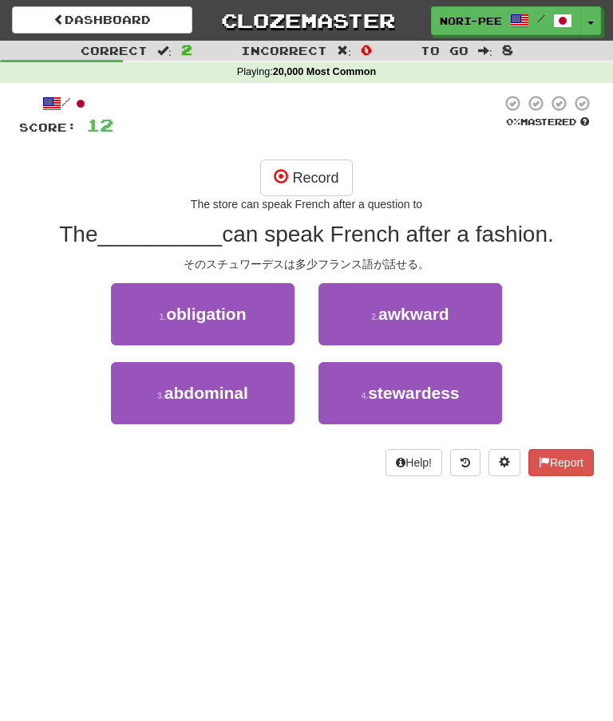
click at [297, 177] on button "Record" at bounding box center [306, 178] width 92 height 37
click at [311, 179] on button "Record" at bounding box center [306, 178] width 92 height 37
click at [321, 174] on button "Record" at bounding box center [306, 178] width 92 height 37
click at [322, 177] on button "Record" at bounding box center [306, 178] width 92 height 37
click at [157, 13] on link "Dashboard" at bounding box center [102, 19] width 180 height 27
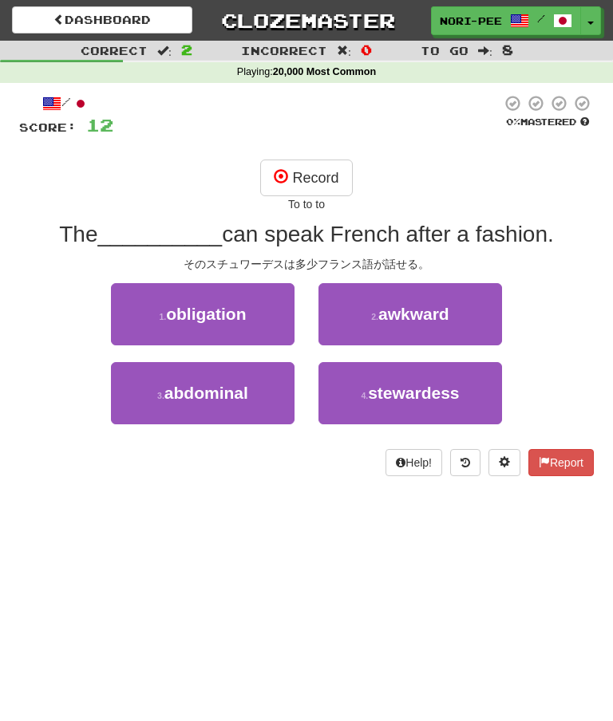
click at [404, 400] on span "stewardess" at bounding box center [413, 393] width 91 height 18
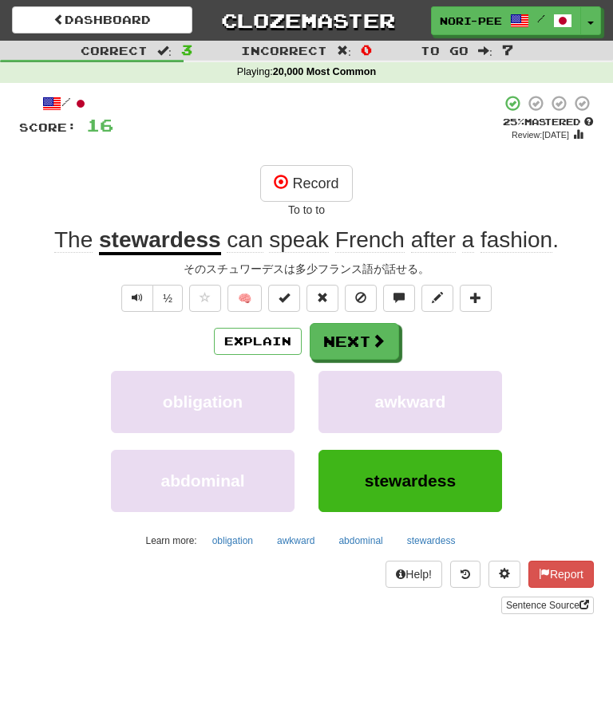
click at [259, 340] on button "Explain" at bounding box center [258, 341] width 88 height 27
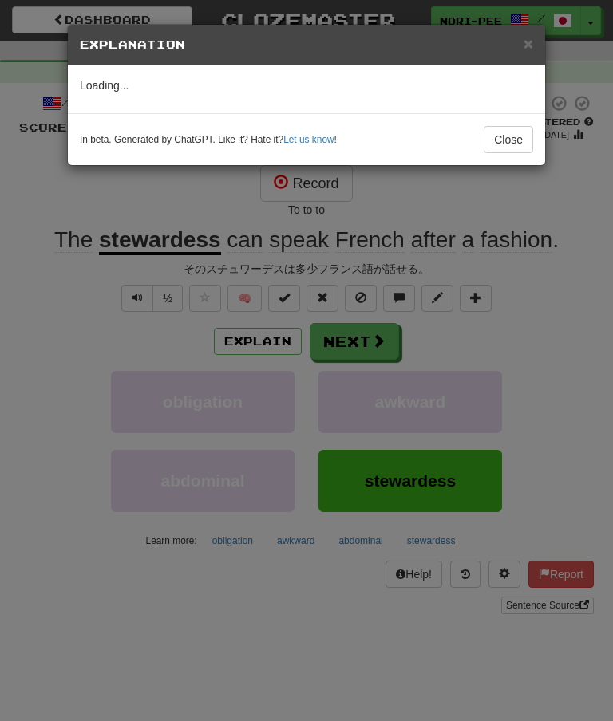
click at [519, 136] on button "Close" at bounding box center [507, 139] width 49 height 27
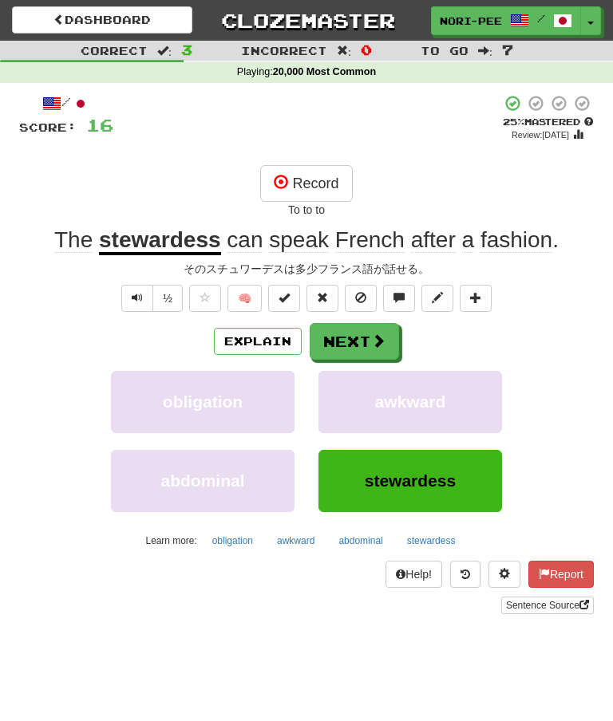
click at [356, 336] on button "Next" at bounding box center [353, 341] width 89 height 37
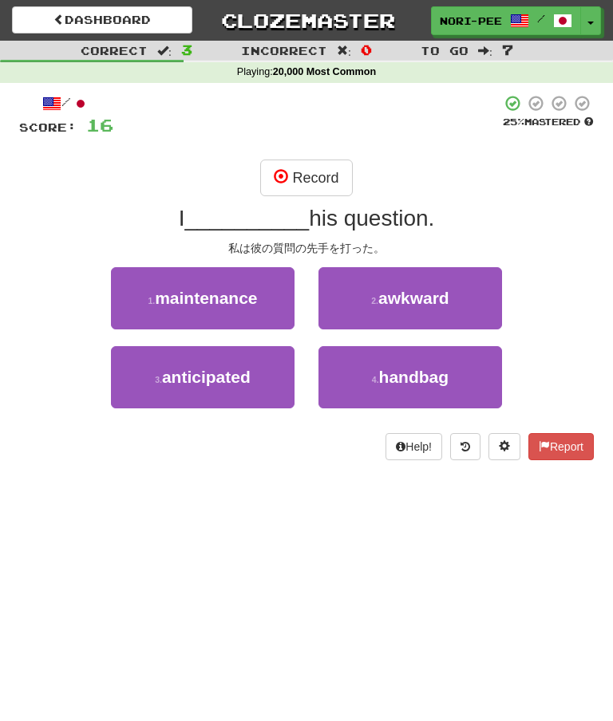
click at [313, 169] on button "Record" at bounding box center [306, 178] width 92 height 37
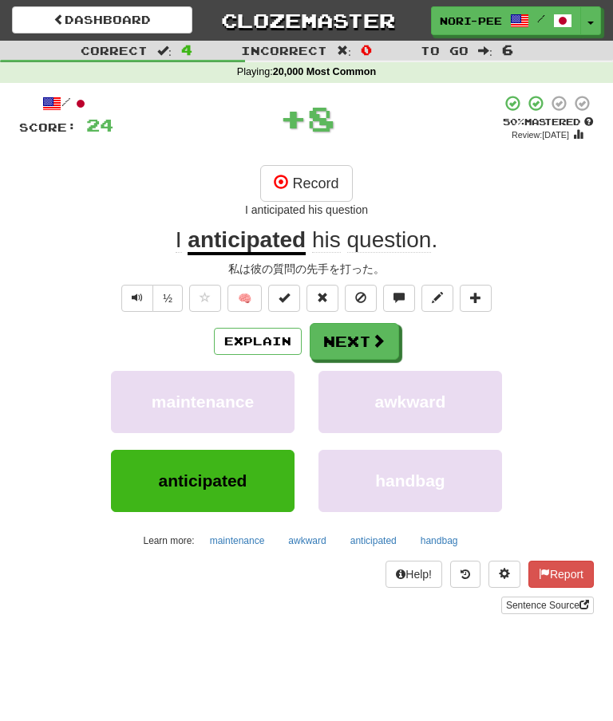
click at [250, 339] on button "Explain" at bounding box center [258, 341] width 88 height 27
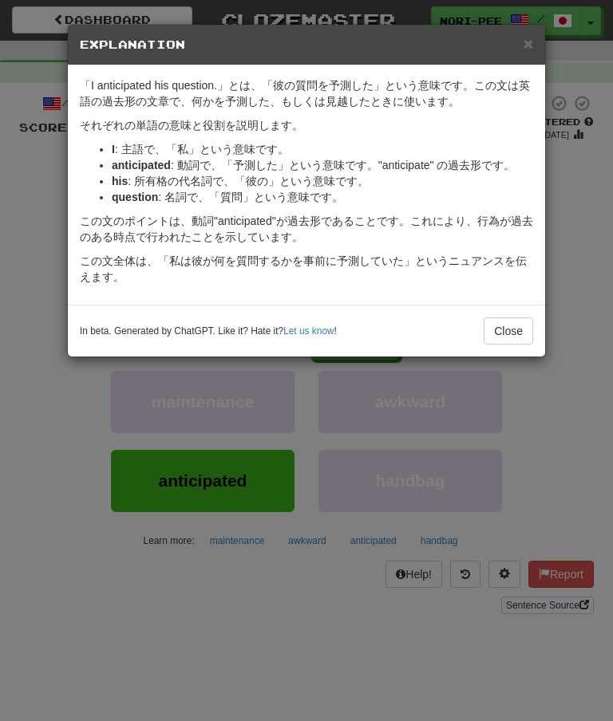
click at [518, 334] on button "Close" at bounding box center [507, 330] width 49 height 27
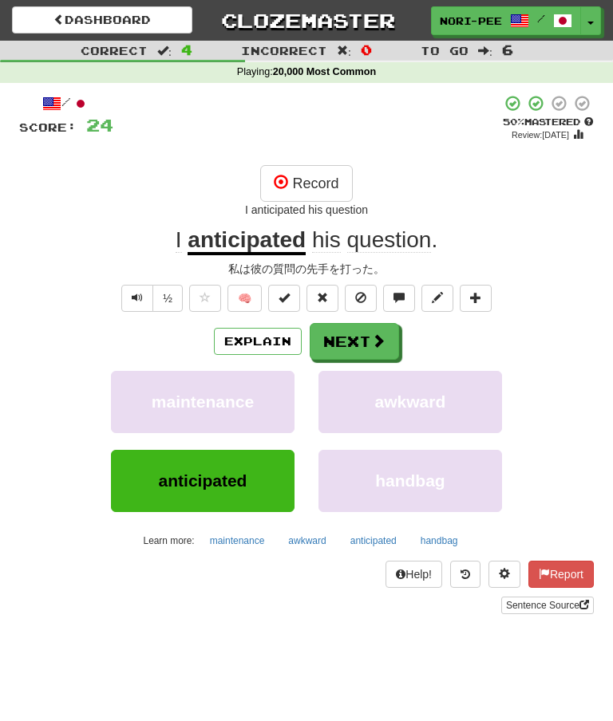
click at [360, 341] on button "Next" at bounding box center [353, 341] width 89 height 37
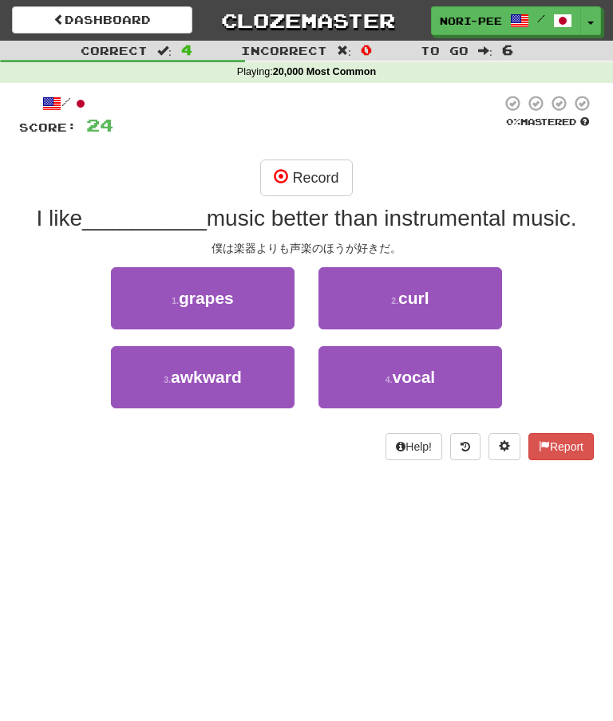
click at [329, 165] on button "Record" at bounding box center [306, 178] width 92 height 37
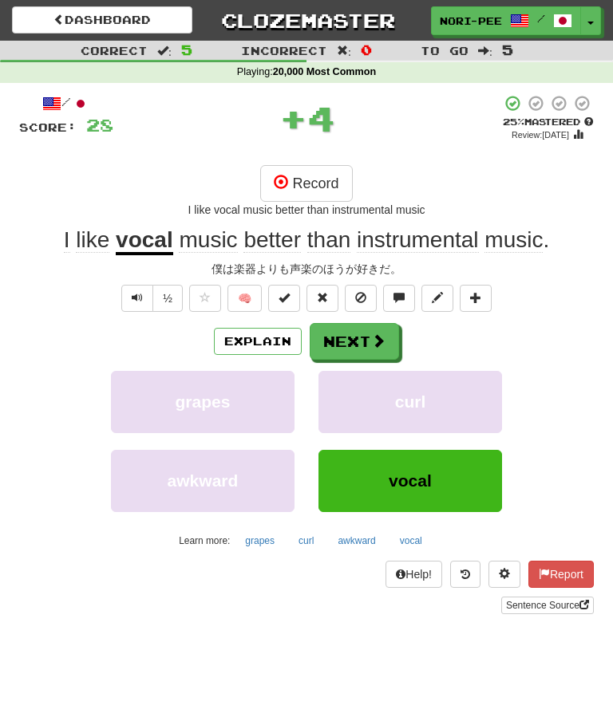
click at [355, 342] on button "Next" at bounding box center [353, 341] width 89 height 37
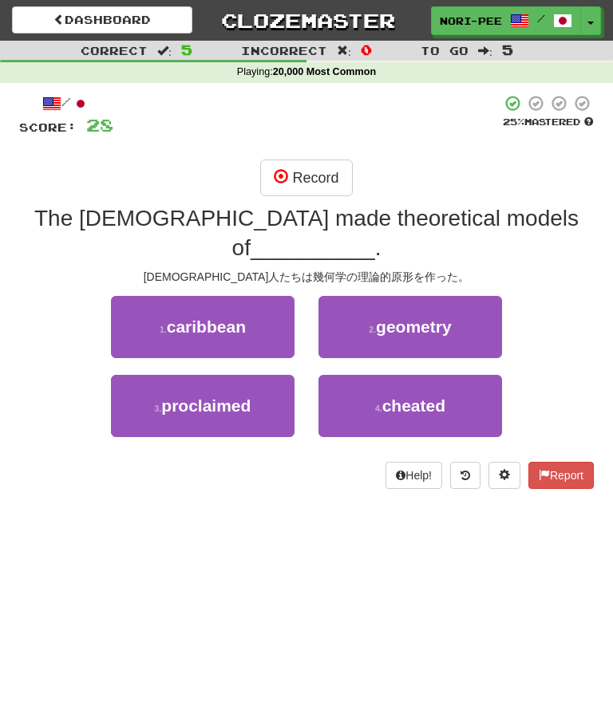
click at [323, 183] on button "Record" at bounding box center [306, 178] width 92 height 37
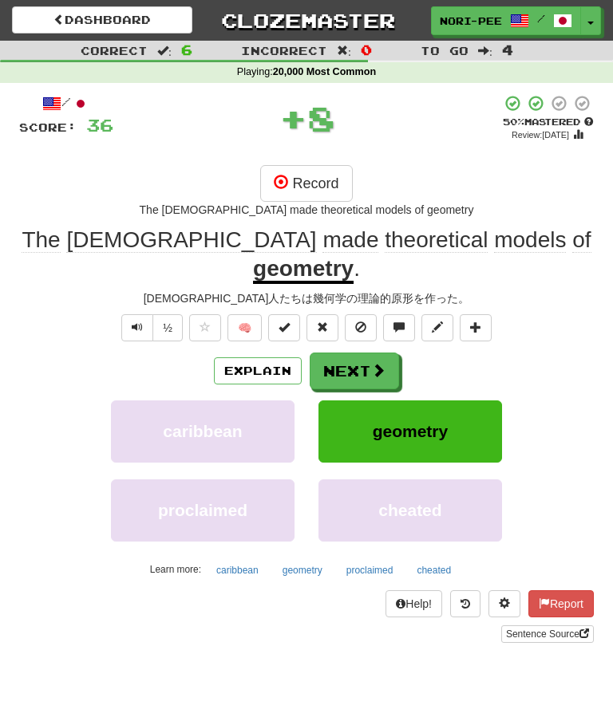
click at [355, 353] on button "Next" at bounding box center [353, 371] width 89 height 37
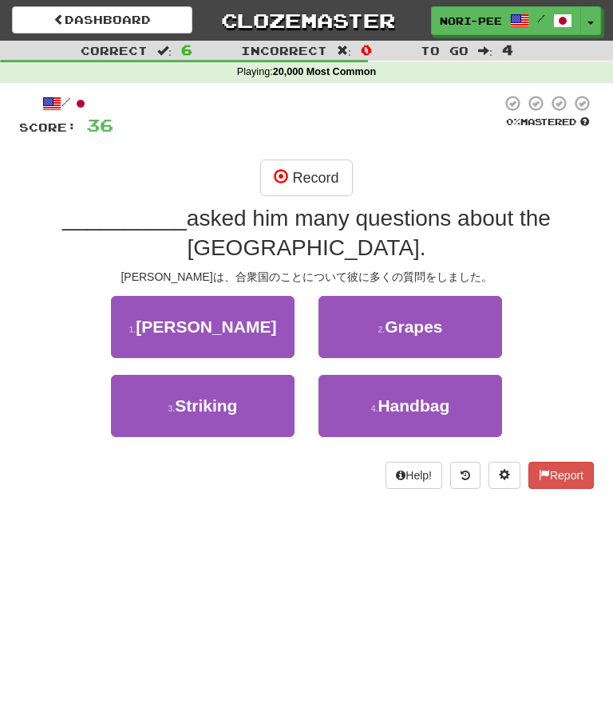
click at [315, 162] on button "Record" at bounding box center [306, 178] width 92 height 37
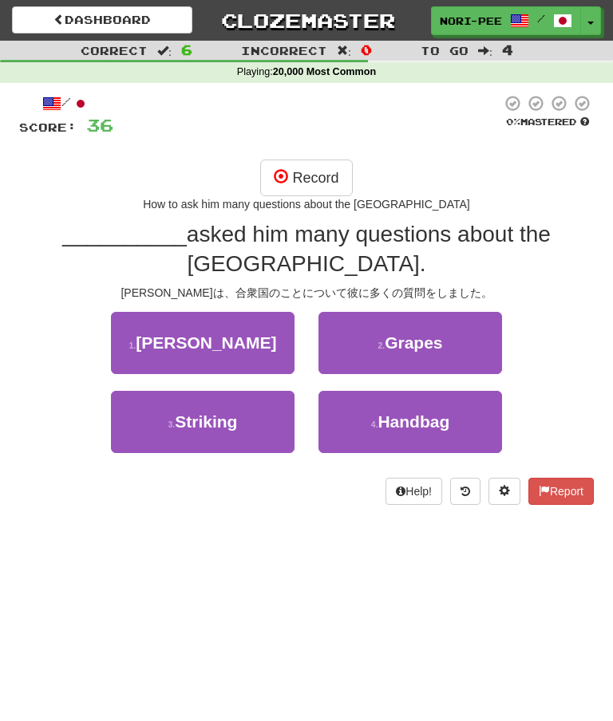
click at [250, 345] on button "1 . Kato" at bounding box center [202, 343] width 183 height 62
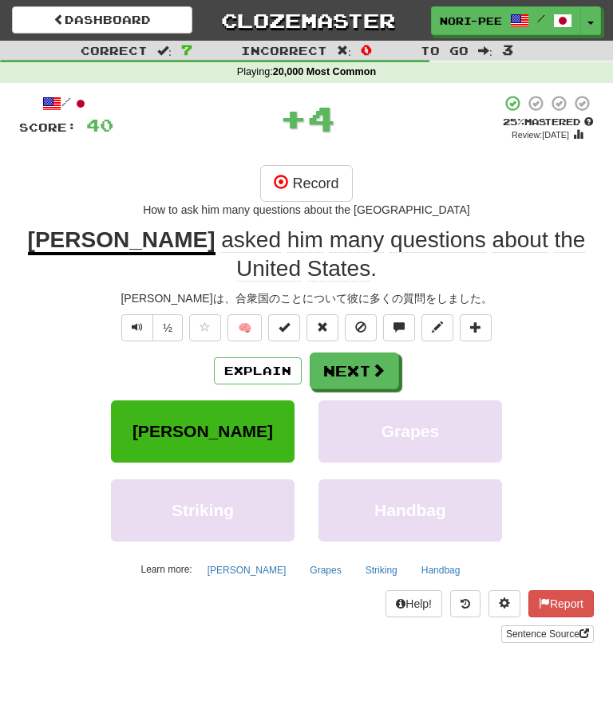
click at [353, 353] on button "Next" at bounding box center [353, 371] width 89 height 37
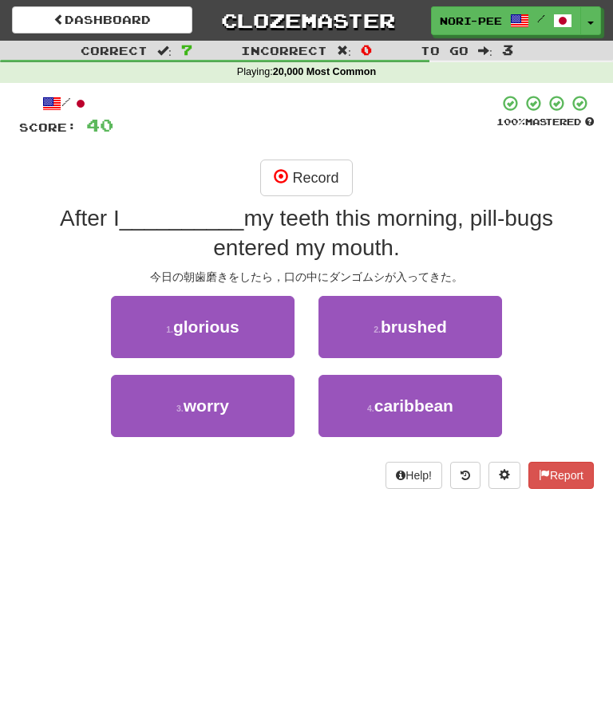
click at [313, 178] on button "Record" at bounding box center [306, 178] width 92 height 37
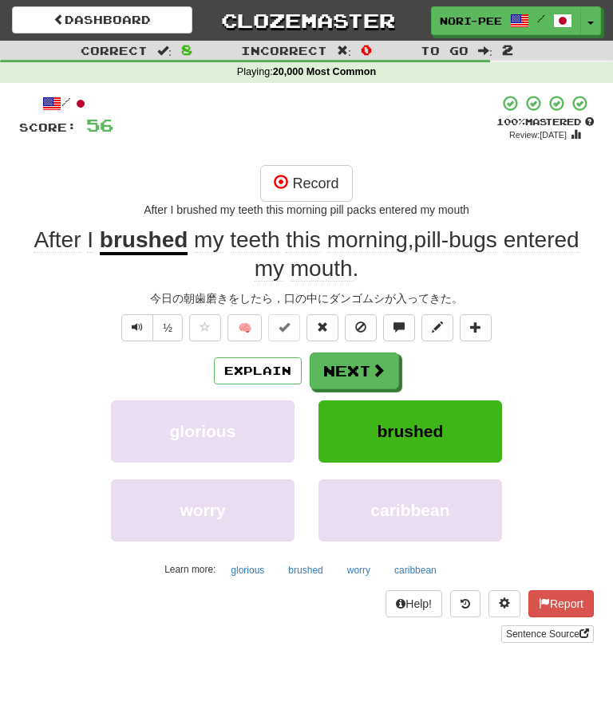
click at [362, 372] on button "Next" at bounding box center [353, 371] width 89 height 37
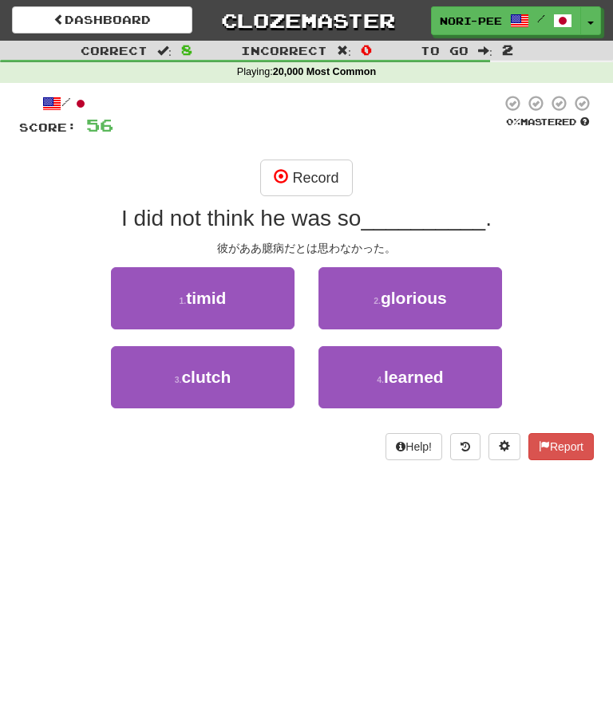
click at [309, 179] on button "Record" at bounding box center [306, 178] width 92 height 37
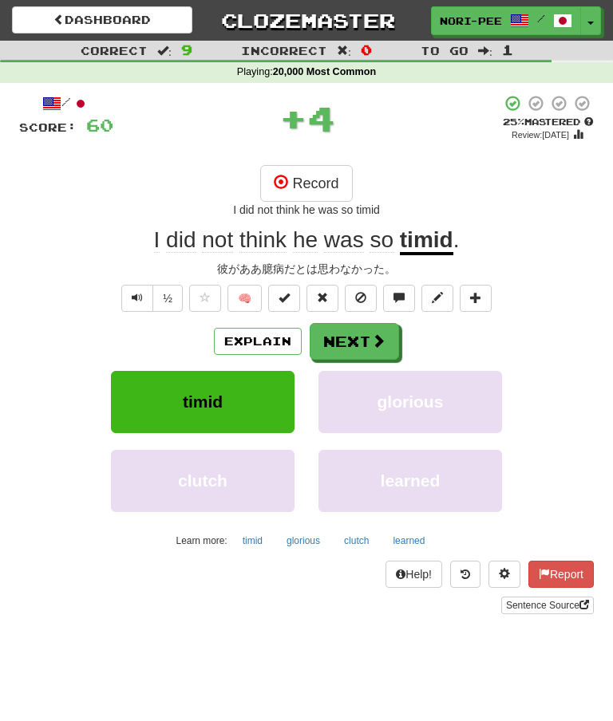
click at [362, 341] on button "Next" at bounding box center [353, 341] width 89 height 37
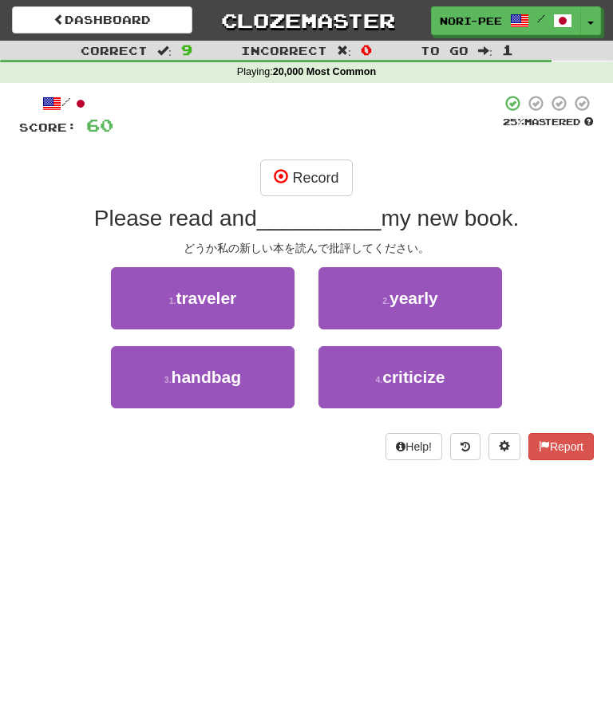
click at [304, 168] on button "Record" at bounding box center [306, 178] width 92 height 37
click at [321, 178] on button "Record" at bounding box center [306, 178] width 92 height 37
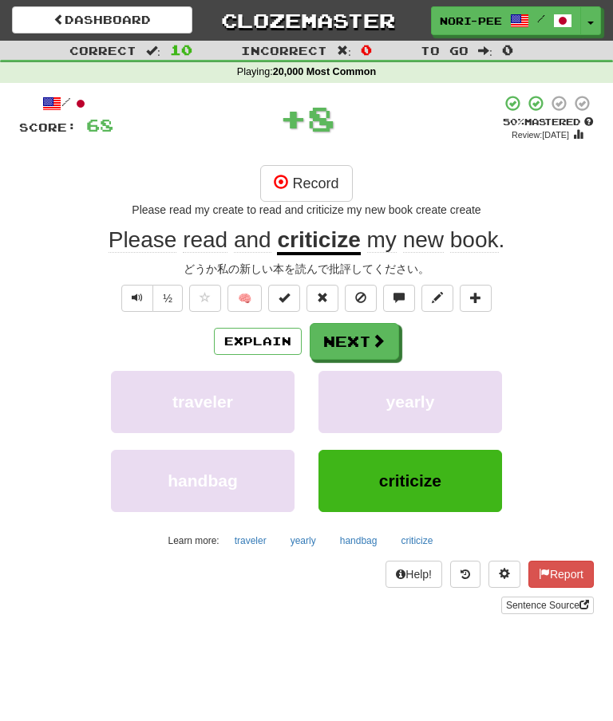
click at [361, 338] on button "Next" at bounding box center [353, 341] width 89 height 37
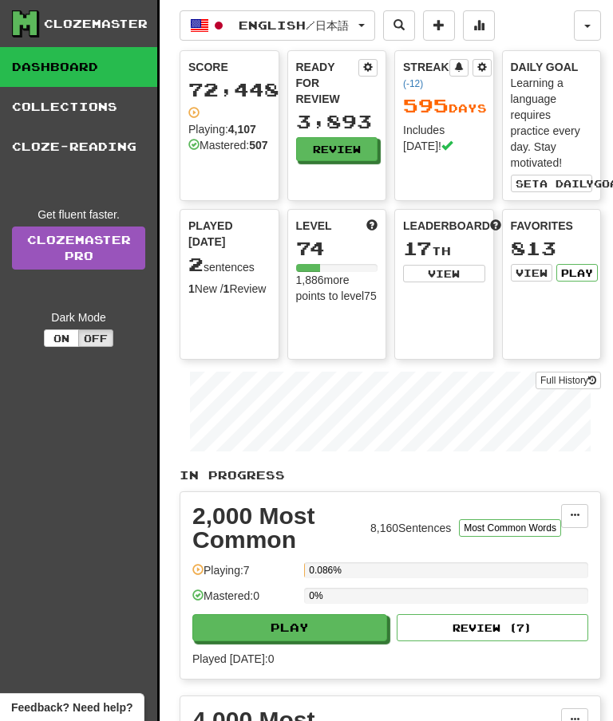
click at [73, 112] on link "Collections" at bounding box center [78, 107] width 157 height 40
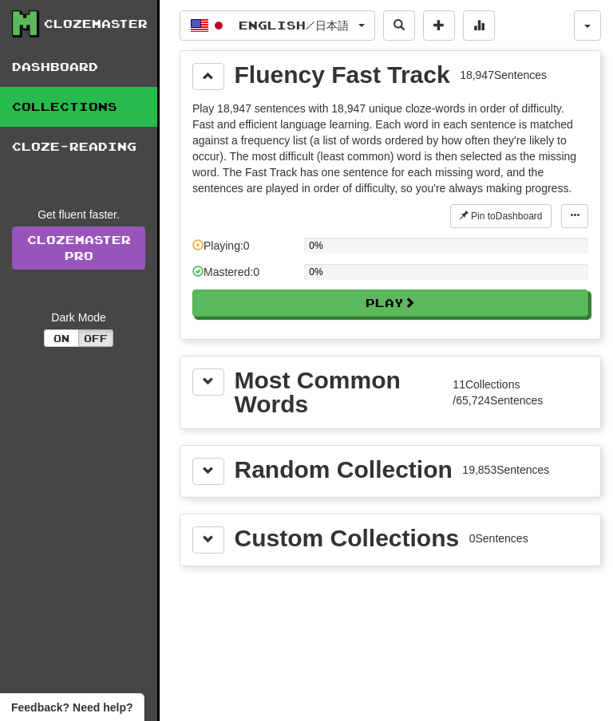
click at [219, 64] on button at bounding box center [208, 76] width 32 height 27
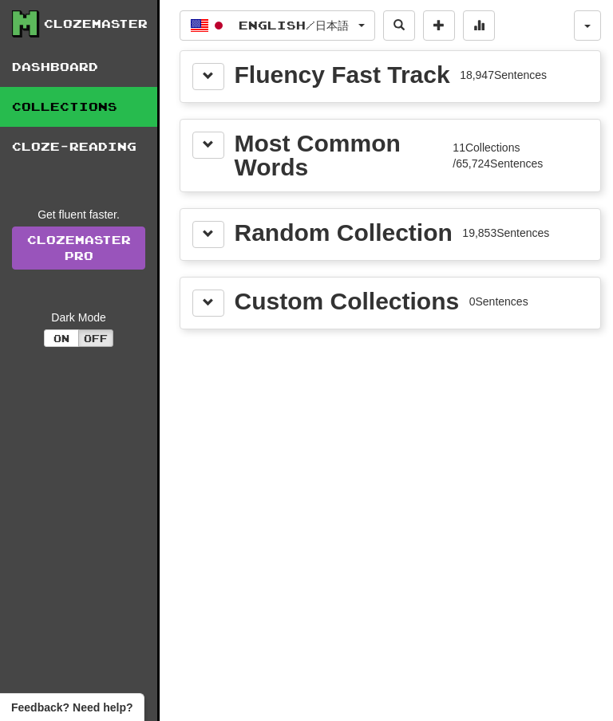
click at [223, 137] on button at bounding box center [208, 145] width 32 height 27
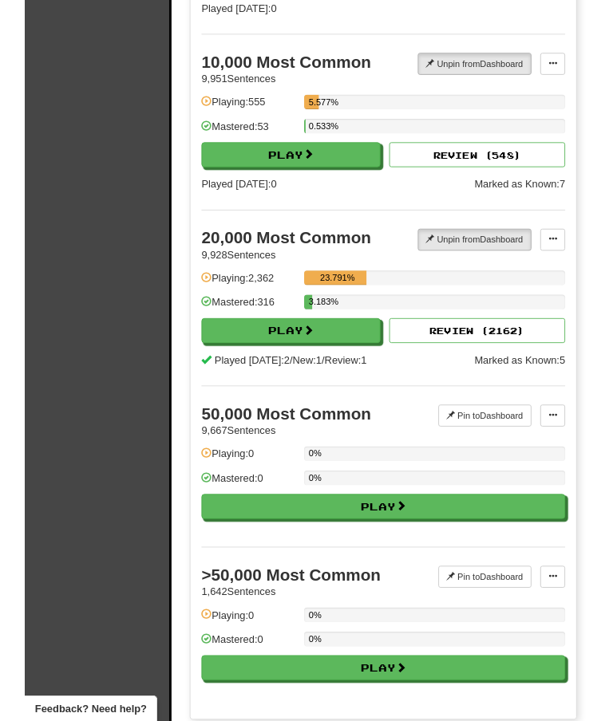
scroll to position [1519, 0]
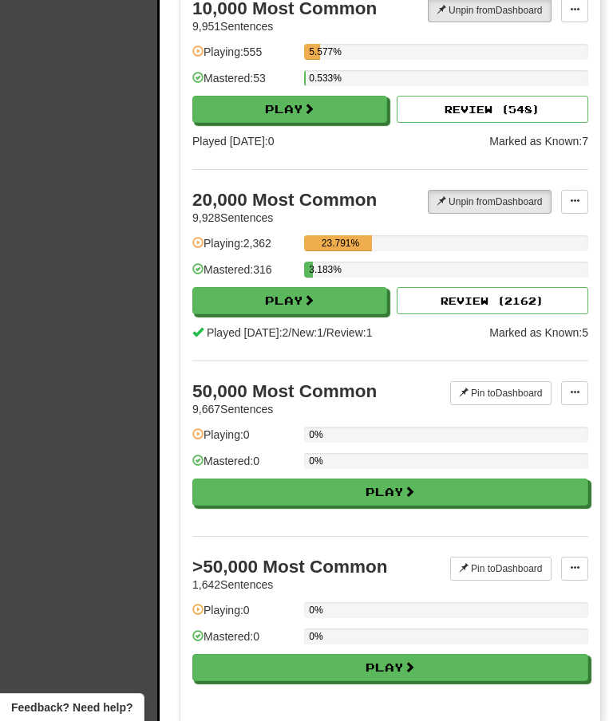
click at [289, 298] on button "Play" at bounding box center [289, 300] width 195 height 27
select select "**"
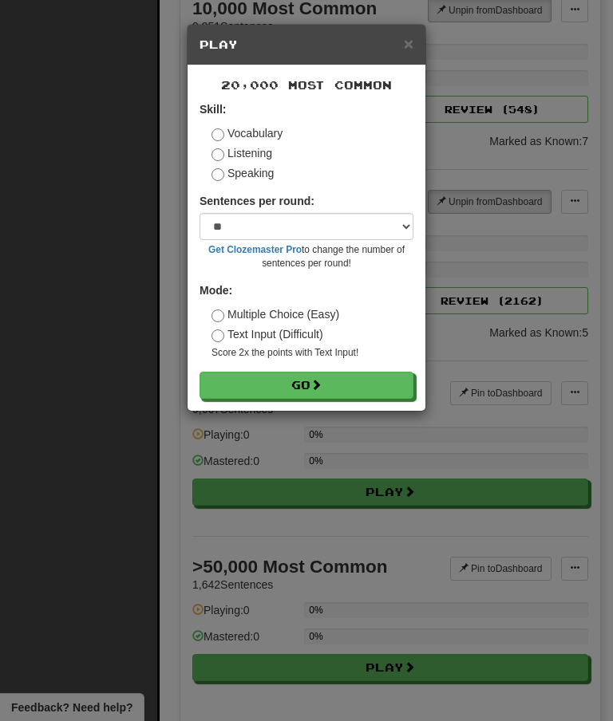
click at [298, 380] on button "Go" at bounding box center [306, 385] width 214 height 27
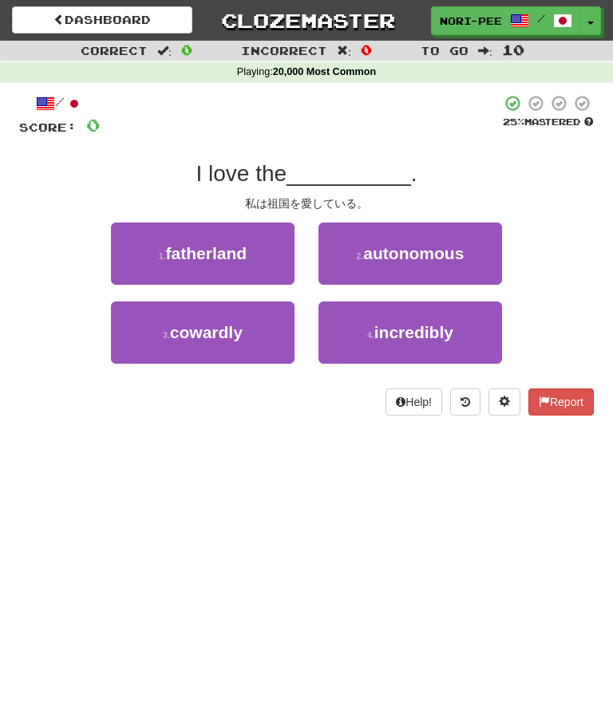
click at [261, 242] on button "1 . fatherland" at bounding box center [202, 254] width 183 height 62
